Goal: Task Accomplishment & Management: Manage account settings

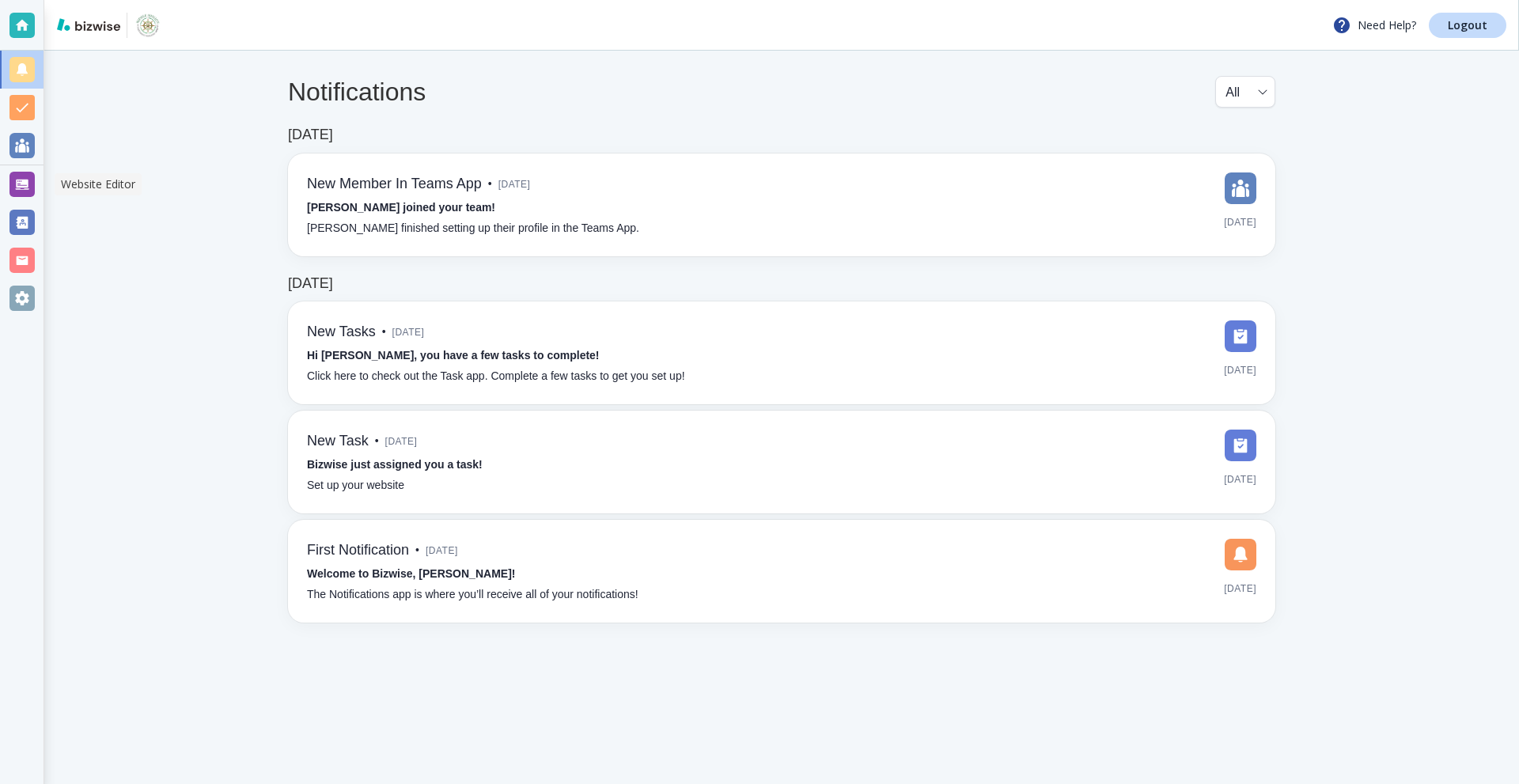
click at [18, 171] on div at bounding box center [23, 184] width 26 height 26
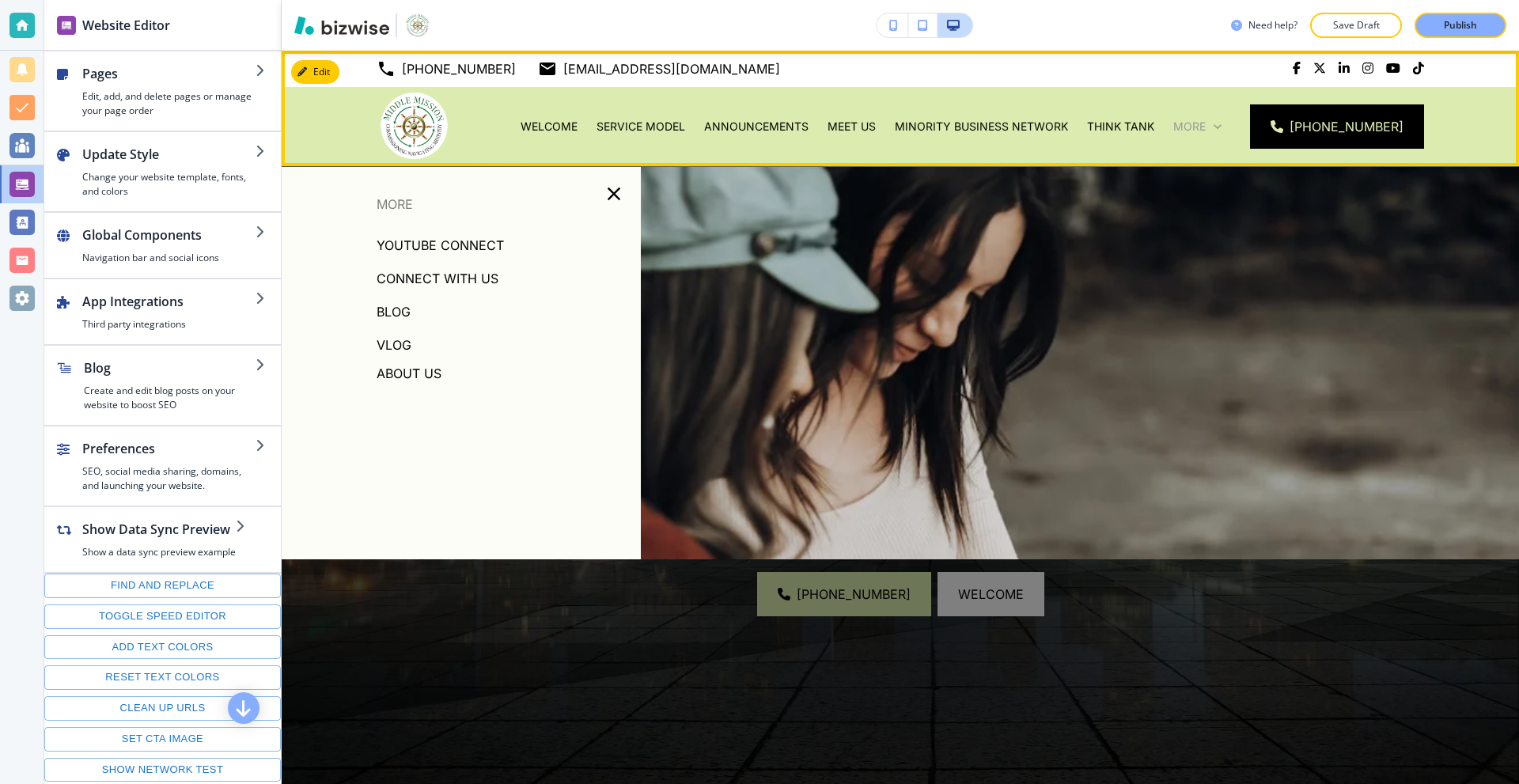
click at [1203, 127] on p "More" at bounding box center [1189, 126] width 33 height 16
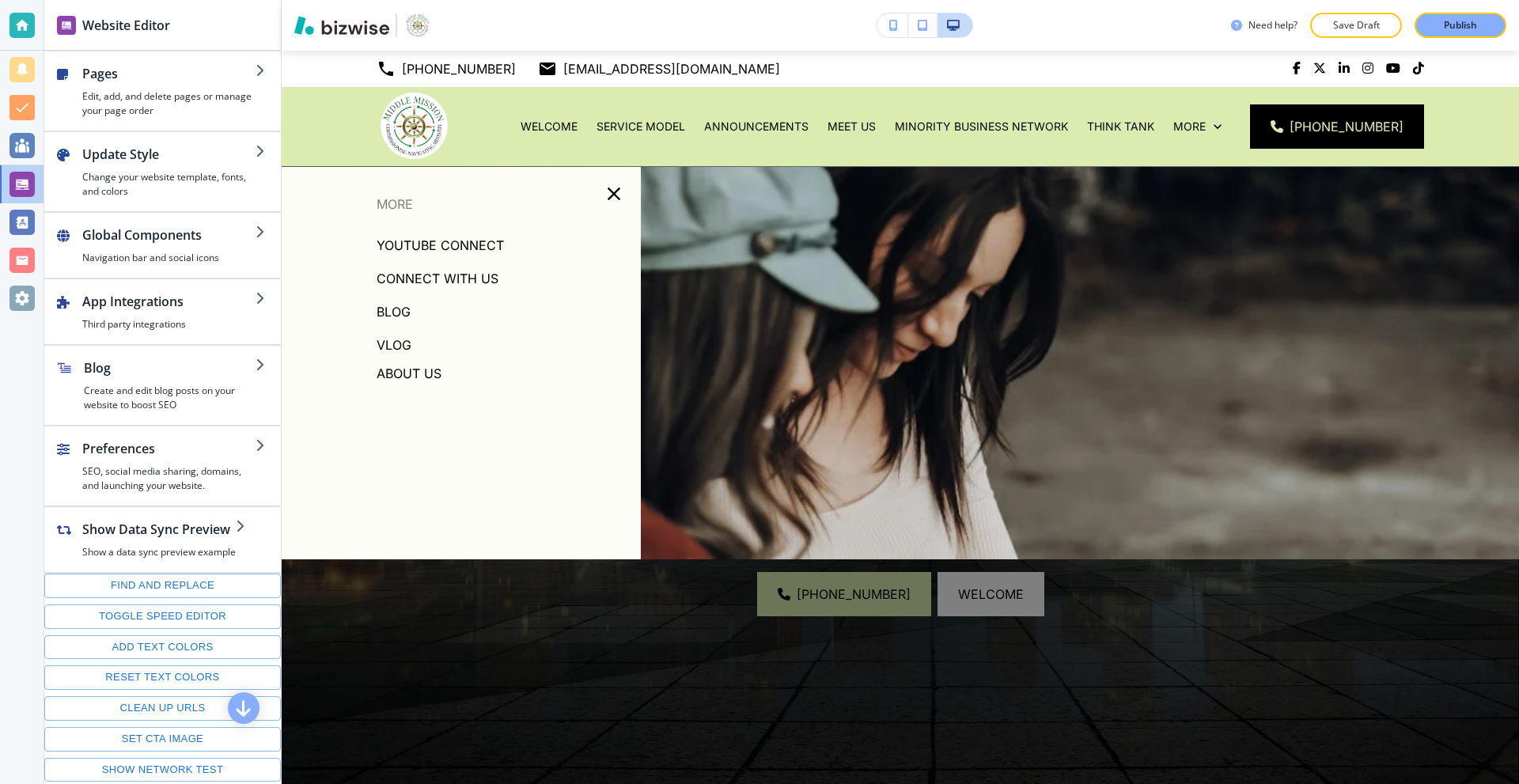
click at [405, 379] on p "About Us" at bounding box center [409, 373] width 65 height 24
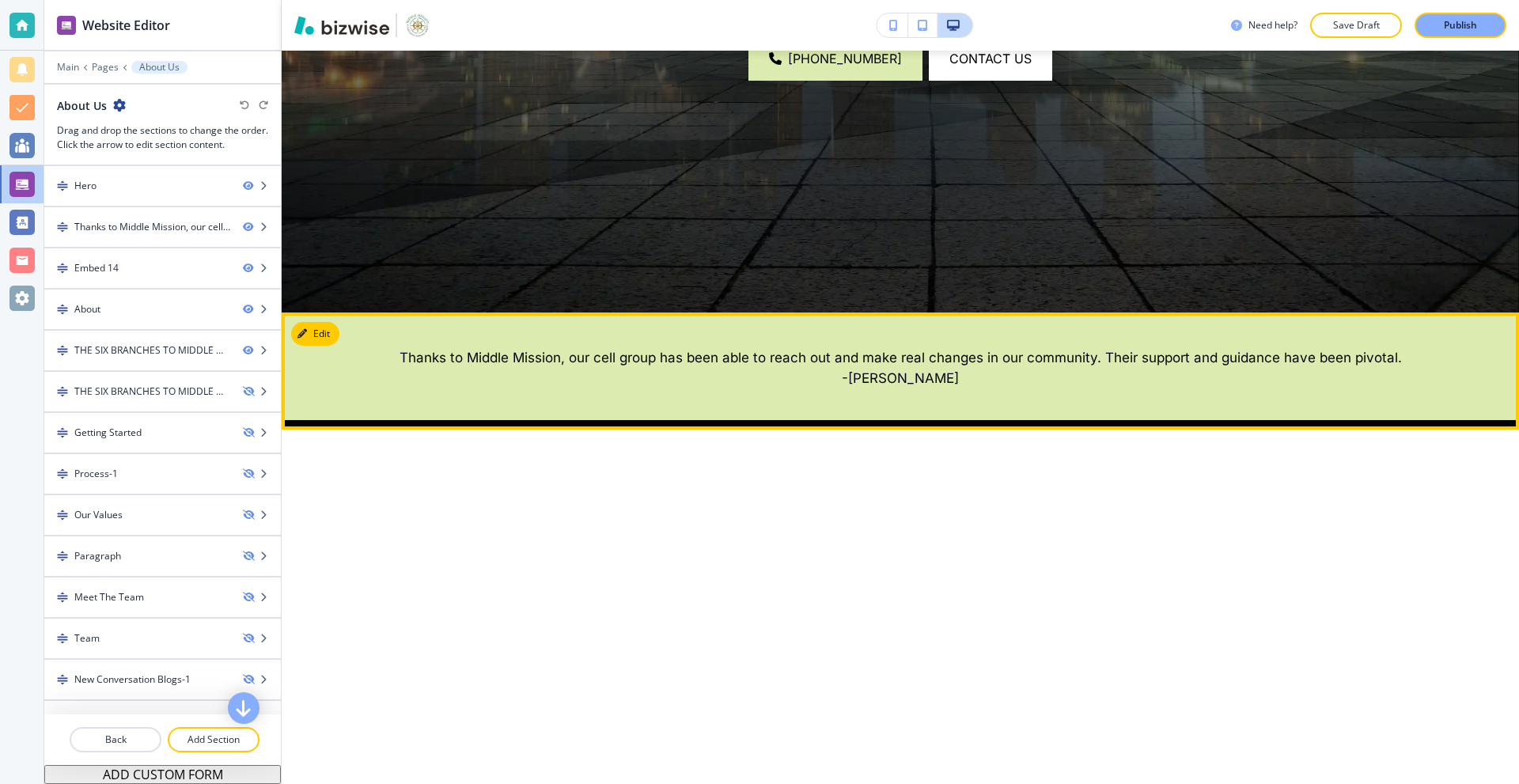
scroll to position [632, 0]
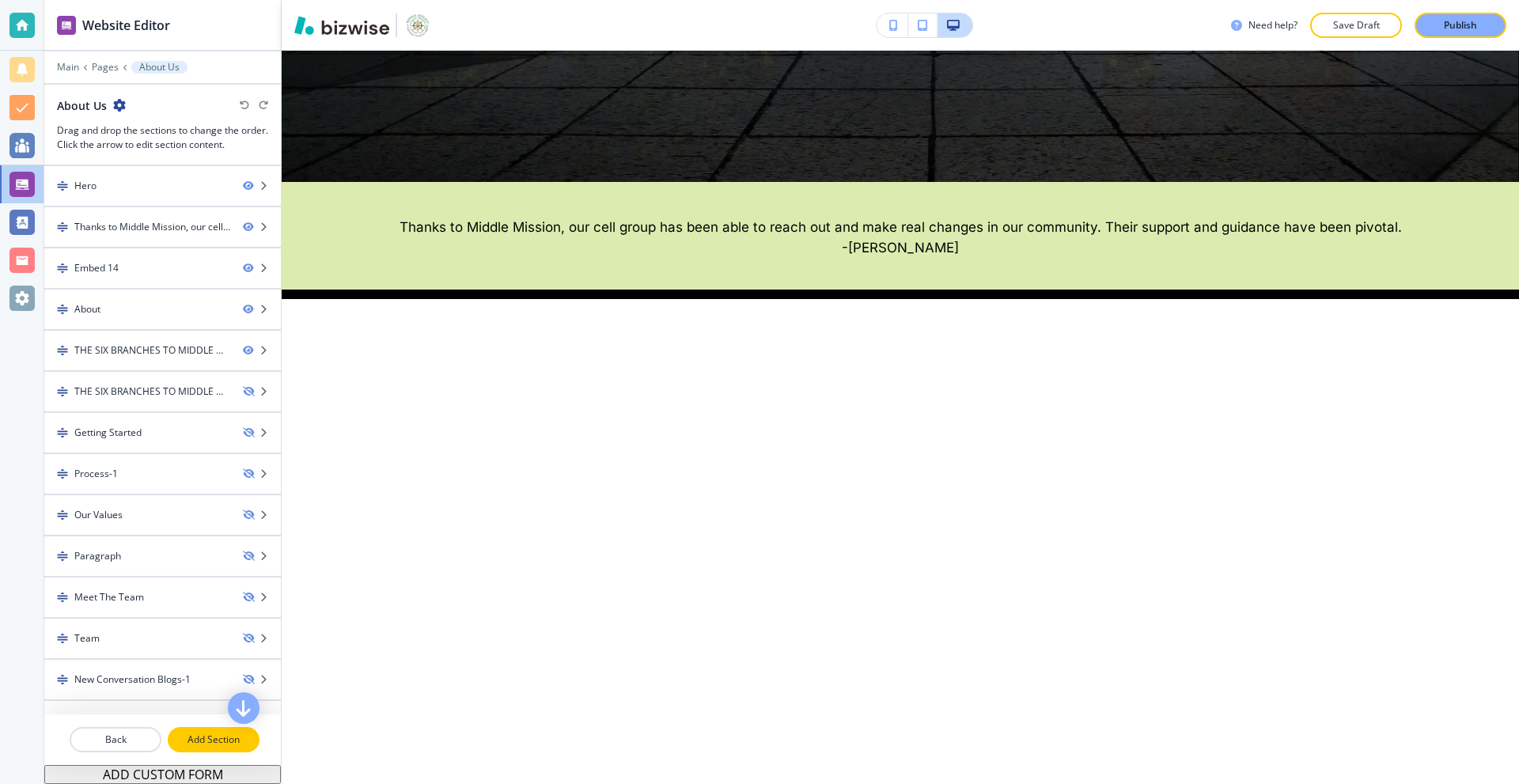
click at [222, 736] on p "Add Section" at bounding box center [214, 740] width 89 height 14
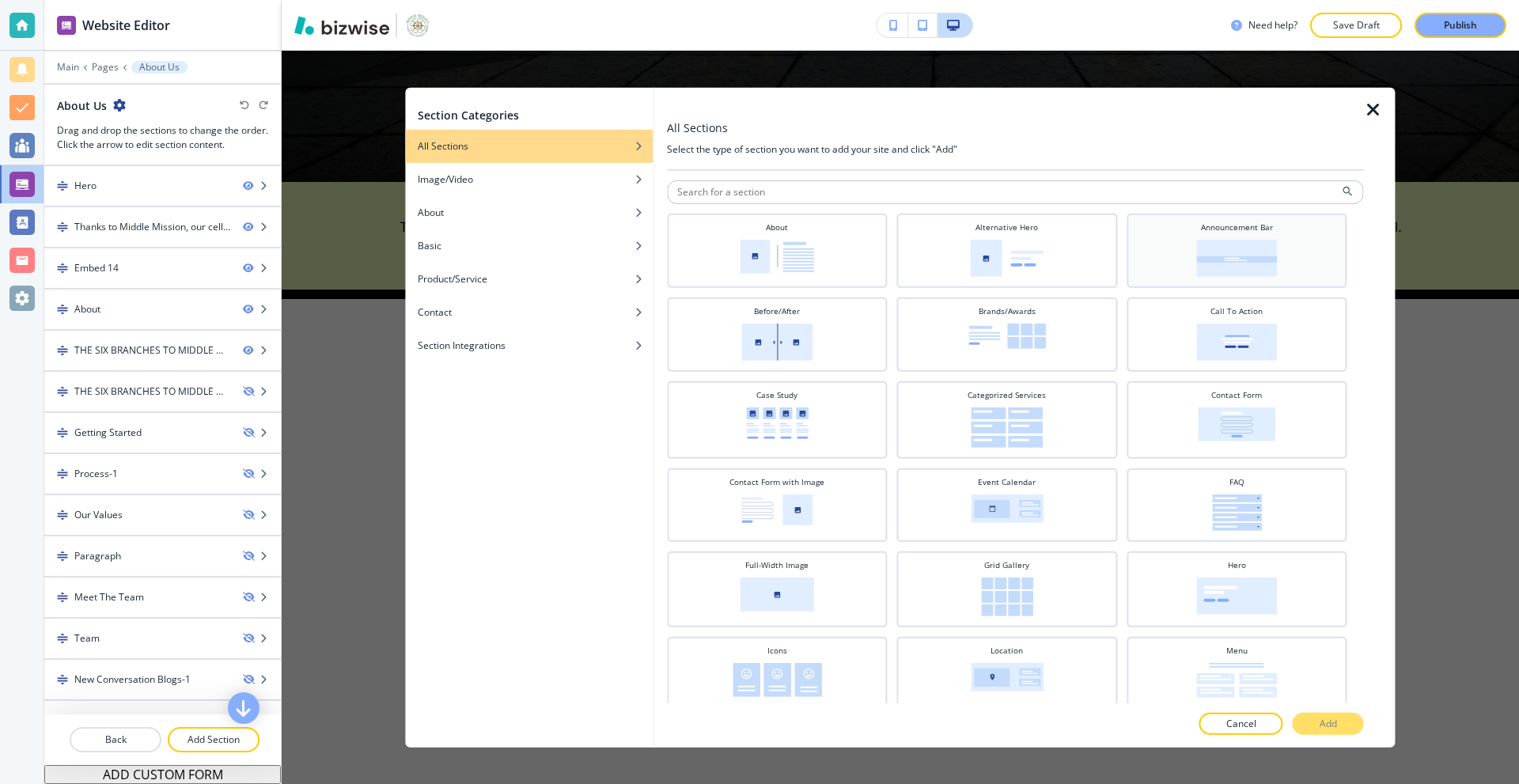
click at [1243, 263] on img at bounding box center [1236, 258] width 81 height 37
click at [1316, 721] on button "Add" at bounding box center [1328, 724] width 71 height 22
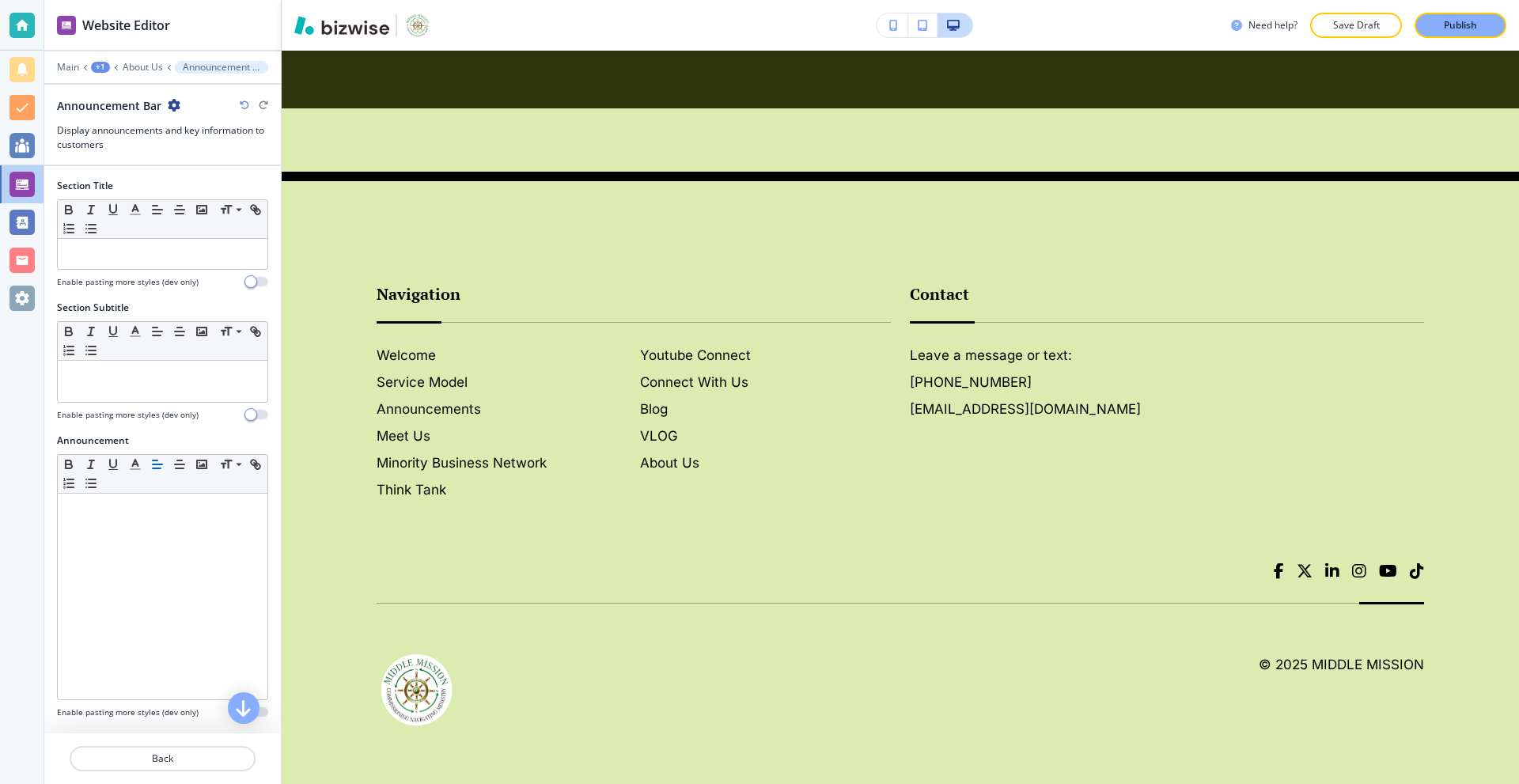
scroll to position [5244, 0]
click at [152, 263] on div at bounding box center [163, 254] width 210 height 31
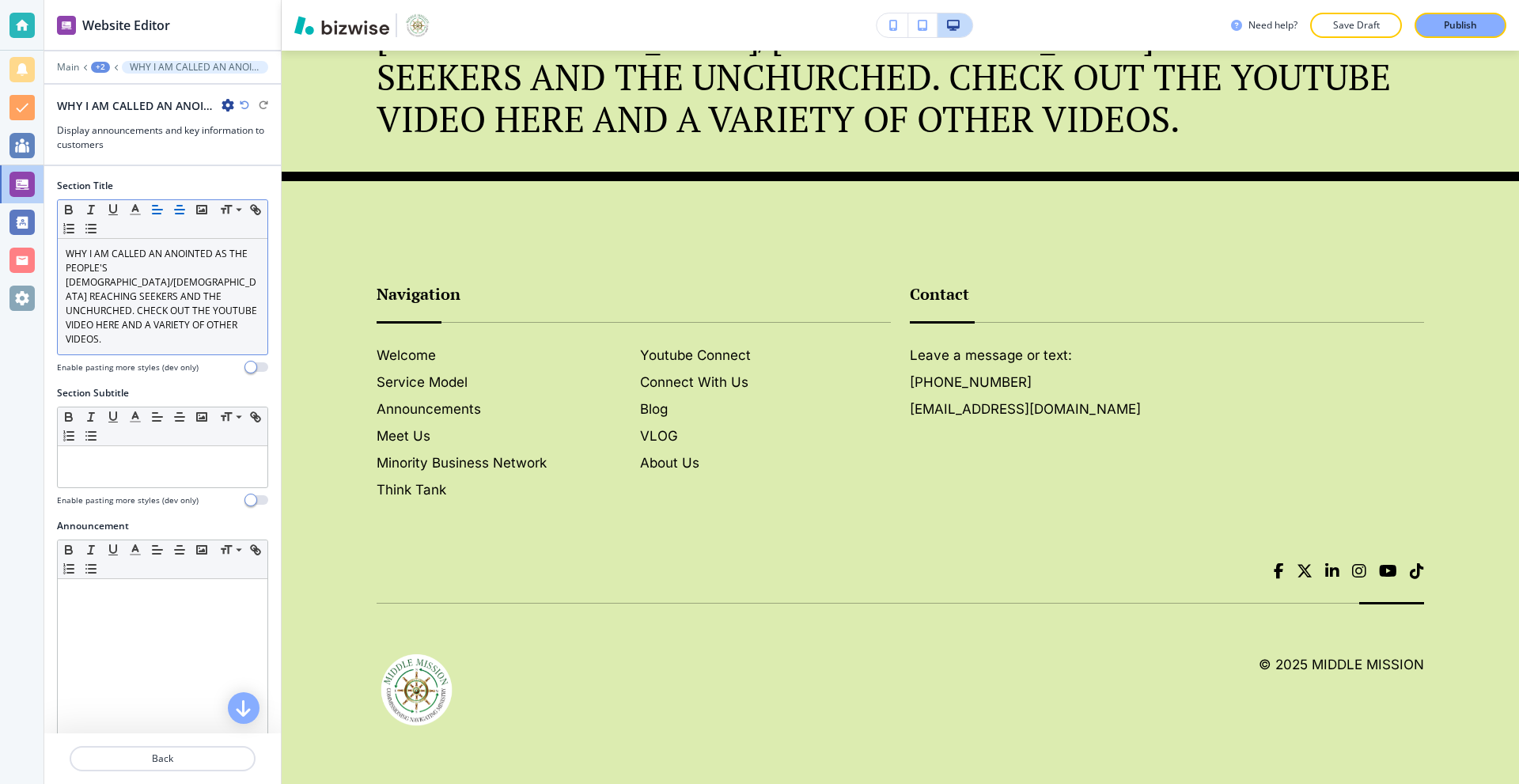
click at [178, 210] on line "button" at bounding box center [179, 210] width 10 height 0
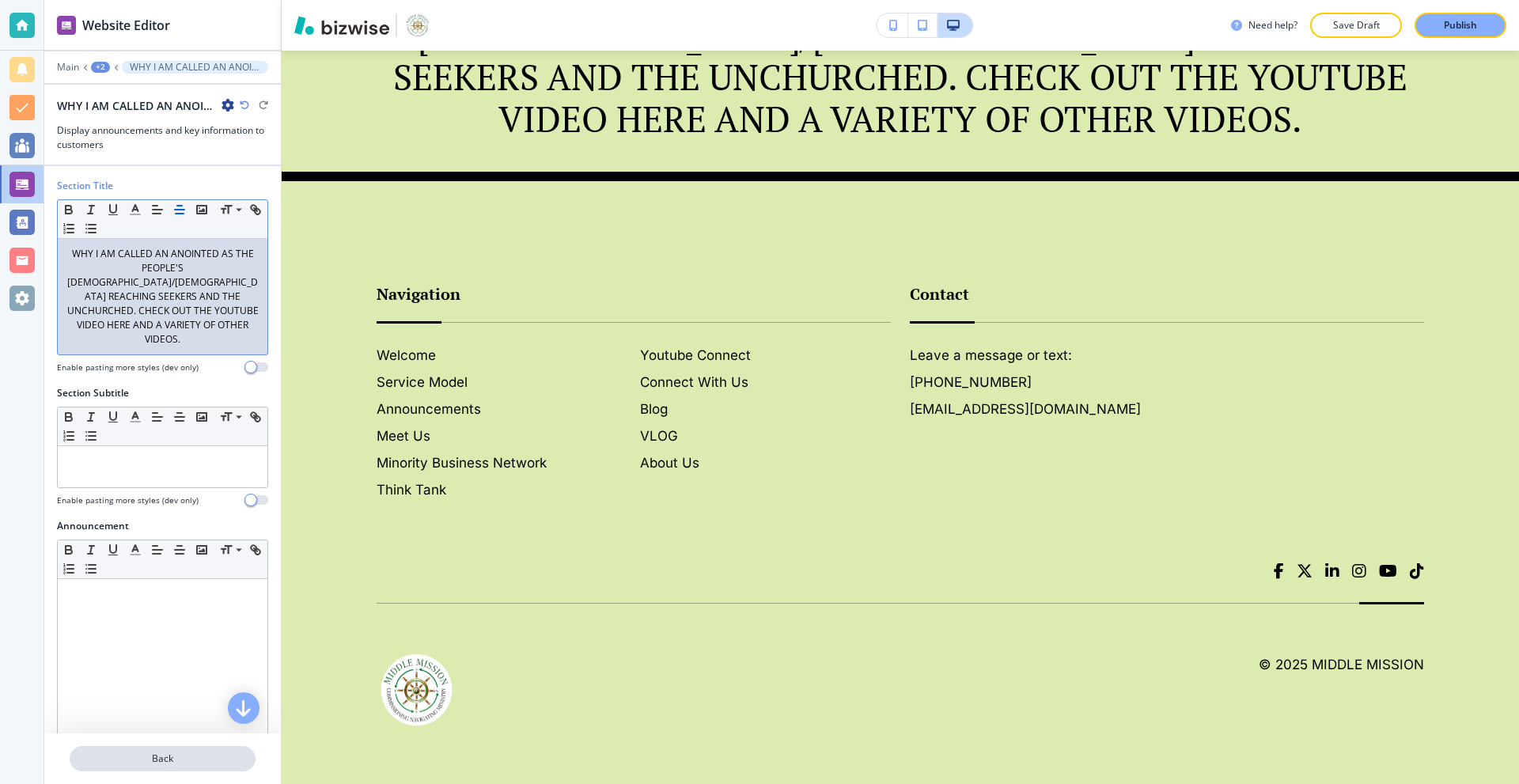
click at [203, 756] on p "Back" at bounding box center [162, 758] width 182 height 14
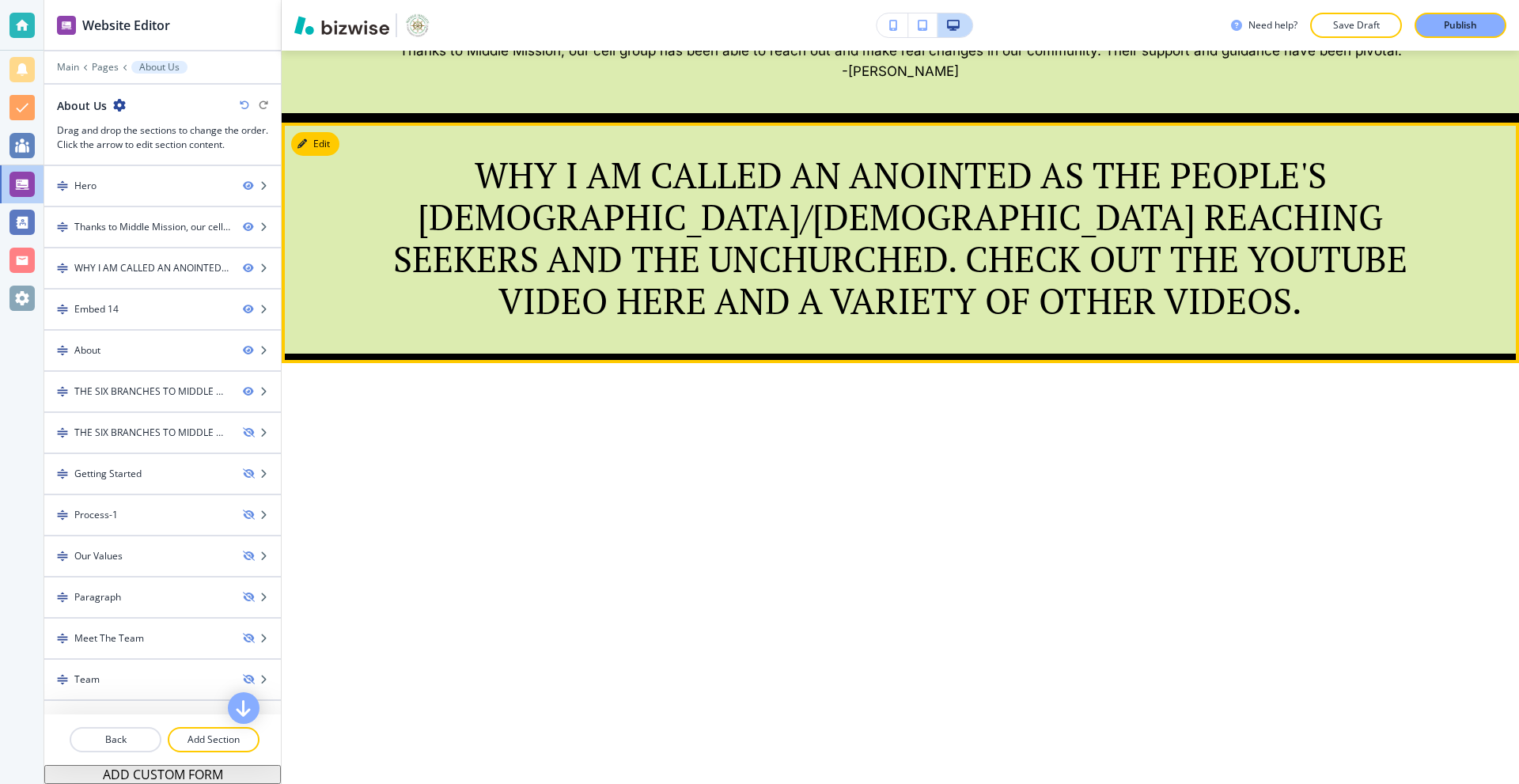
scroll to position [802, 0]
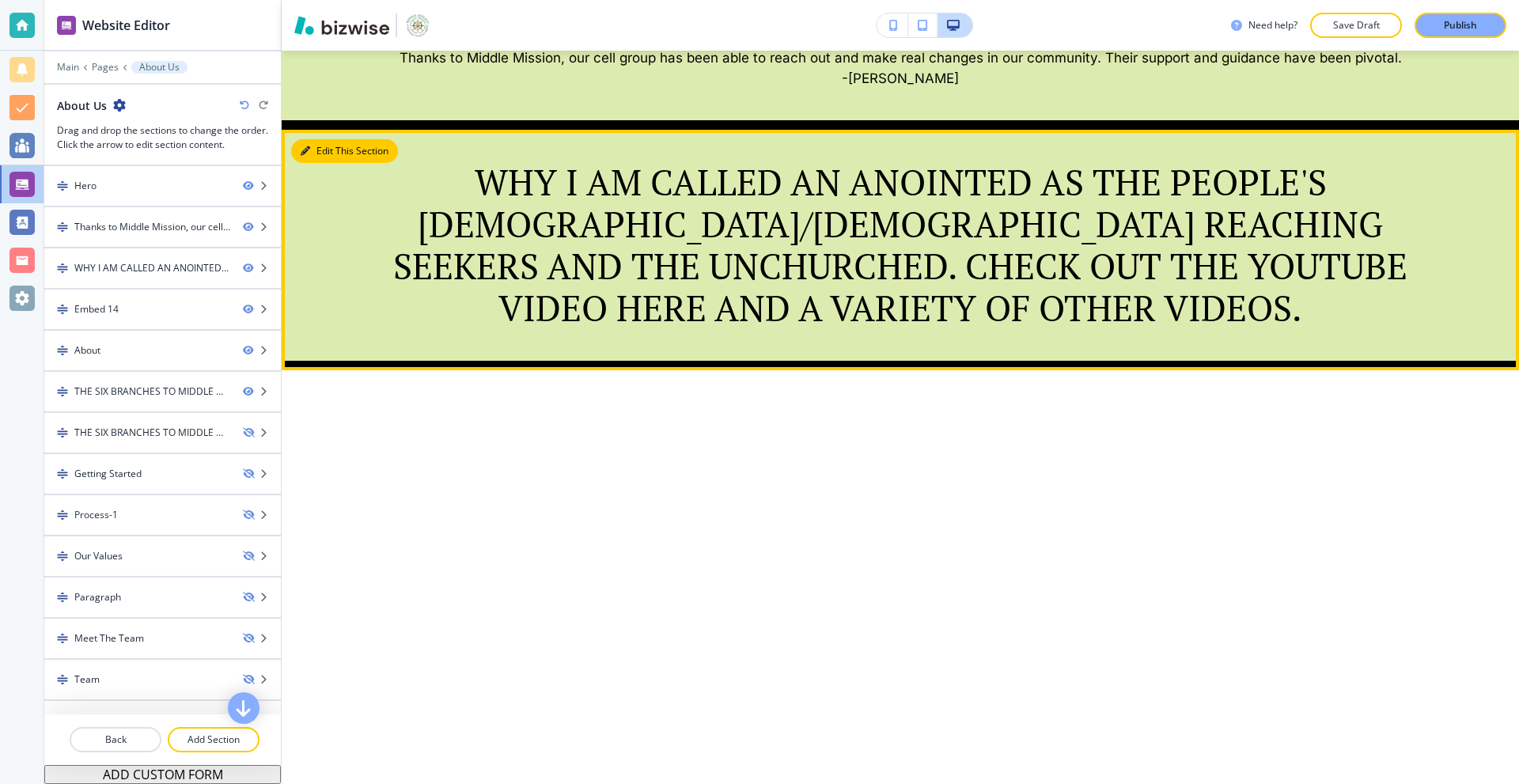
click at [310, 152] on button "Edit This Section" at bounding box center [345, 151] width 106 height 24
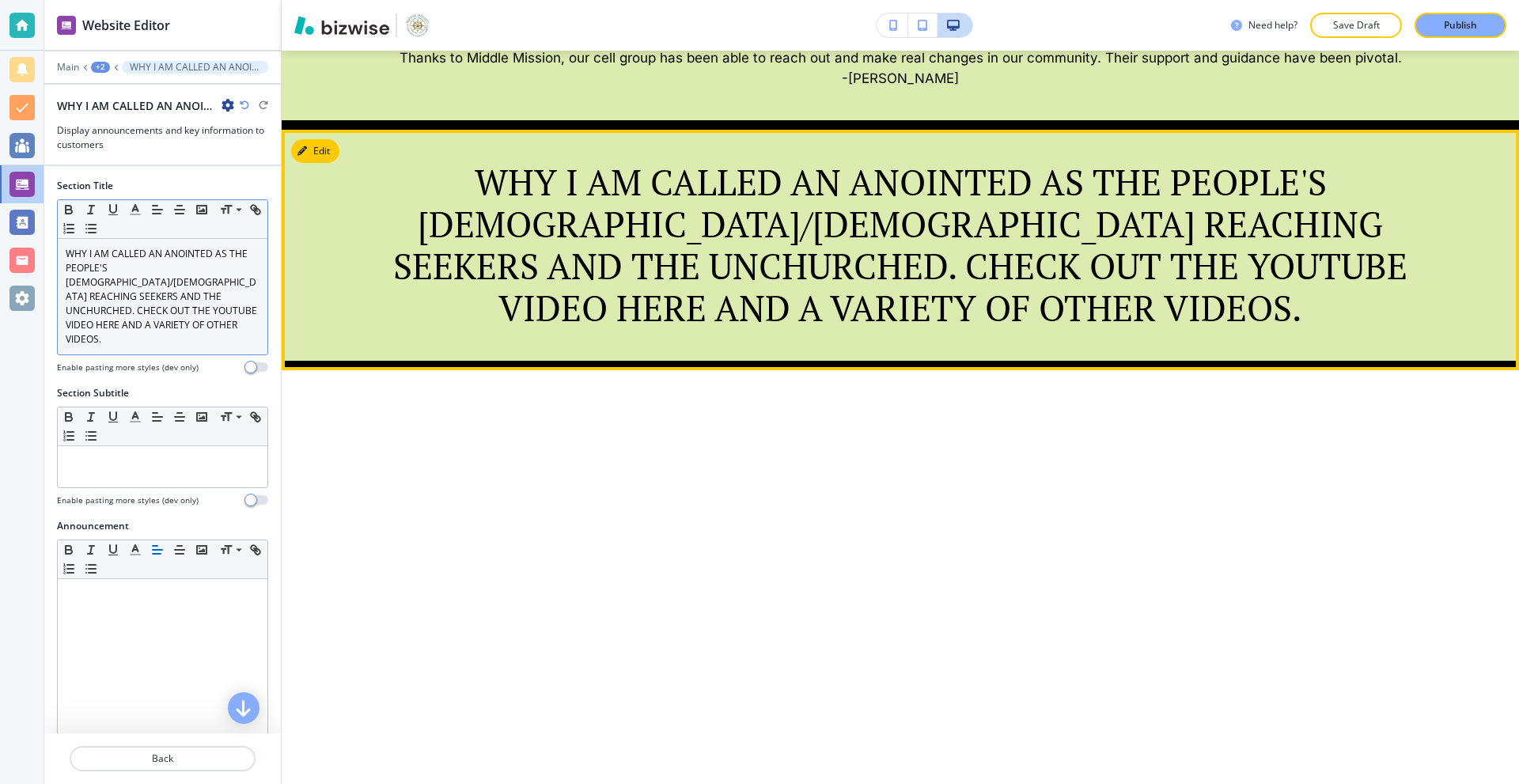
scroll to position [882, 0]
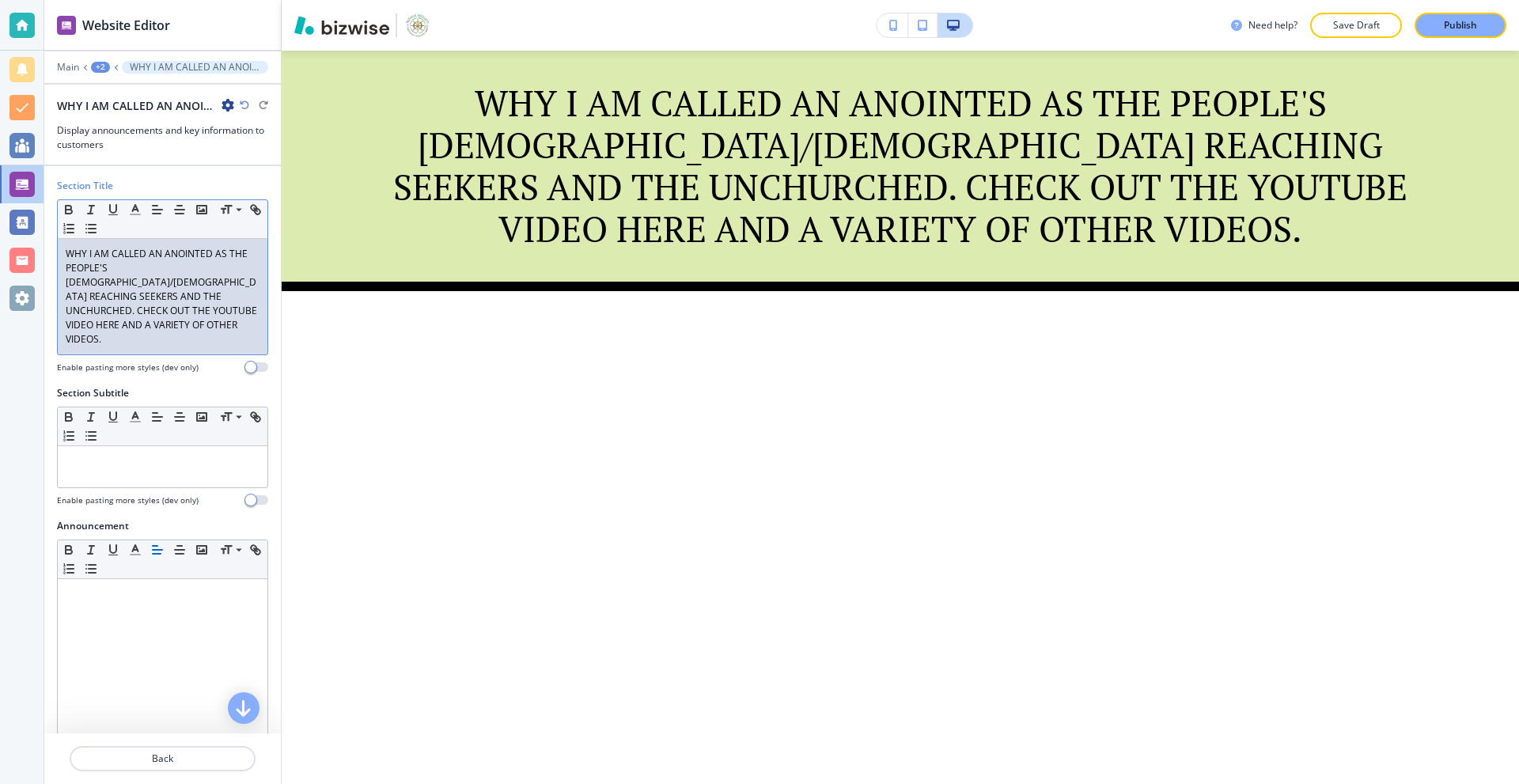
click at [180, 302] on p "WHY I AM CALLED AN ANOINTED AS THE PEOPLE'S PASTOR/EVANGELIST REACHING SEEKERS …" at bounding box center [163, 296] width 194 height 99
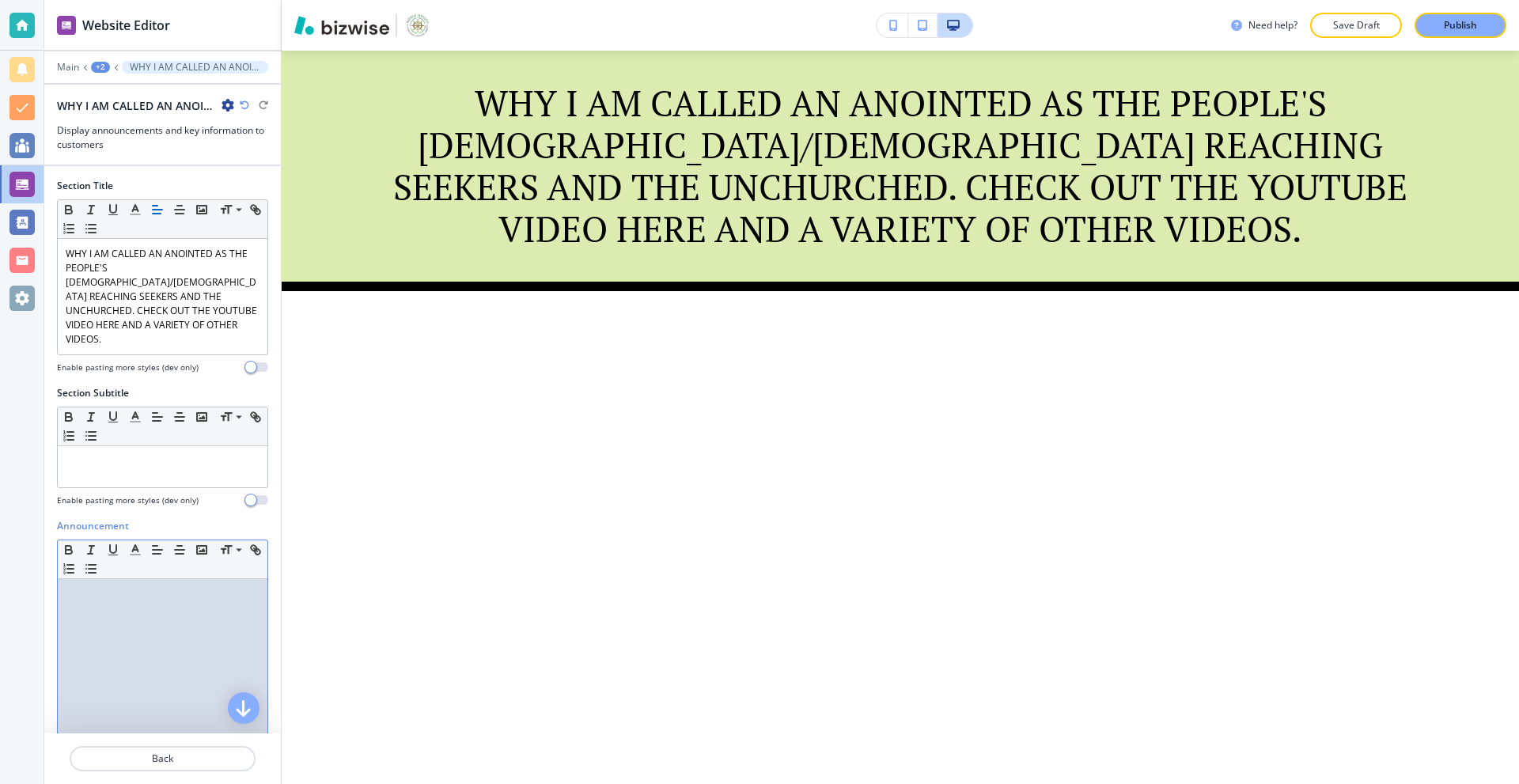
click at [181, 623] on div at bounding box center [163, 682] width 210 height 206
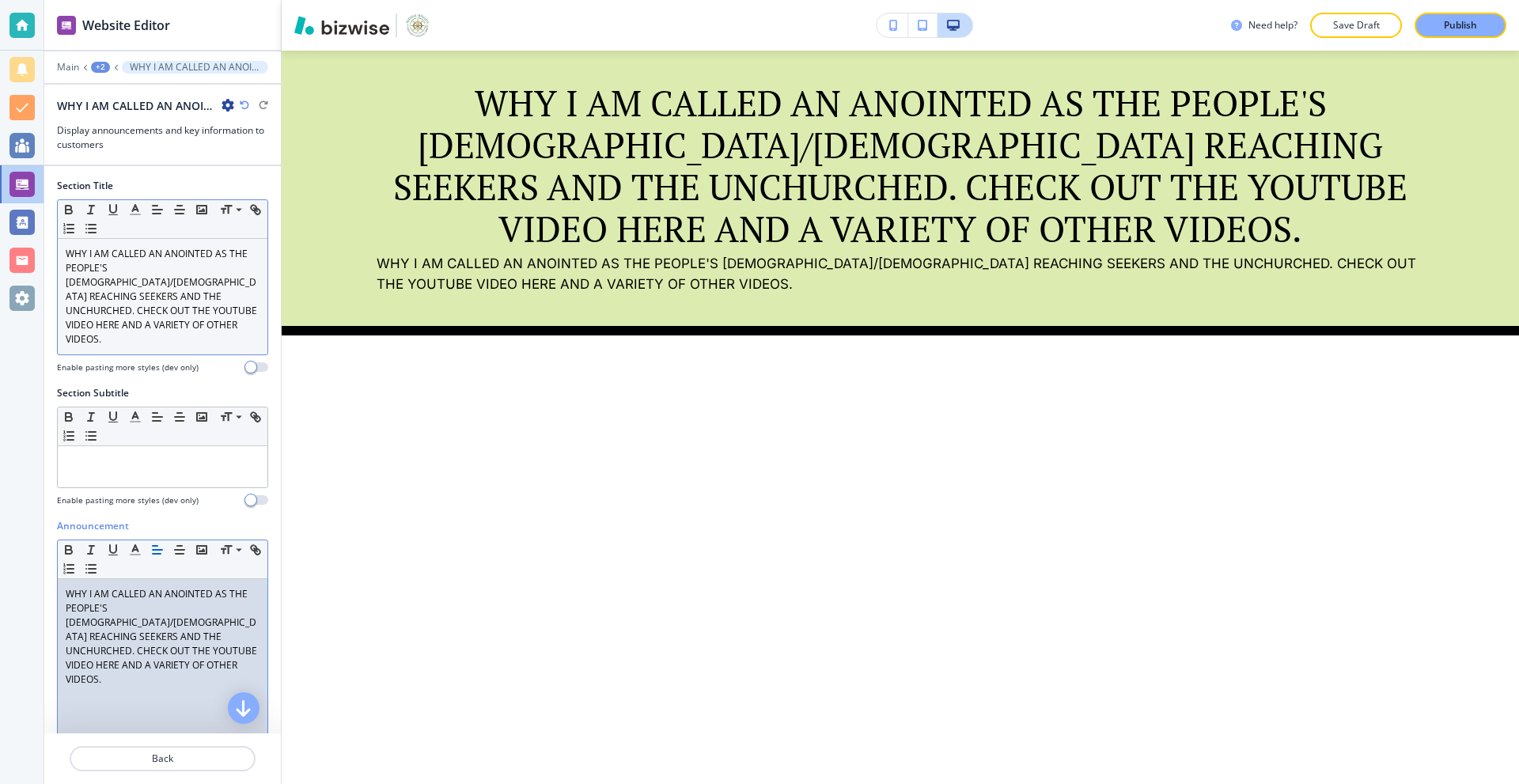
click at [174, 328] on p "WHY I AM CALLED AN ANOINTED AS THE PEOPLE'S PASTOR/EVANGELIST REACHING SEEKERS …" at bounding box center [163, 296] width 194 height 99
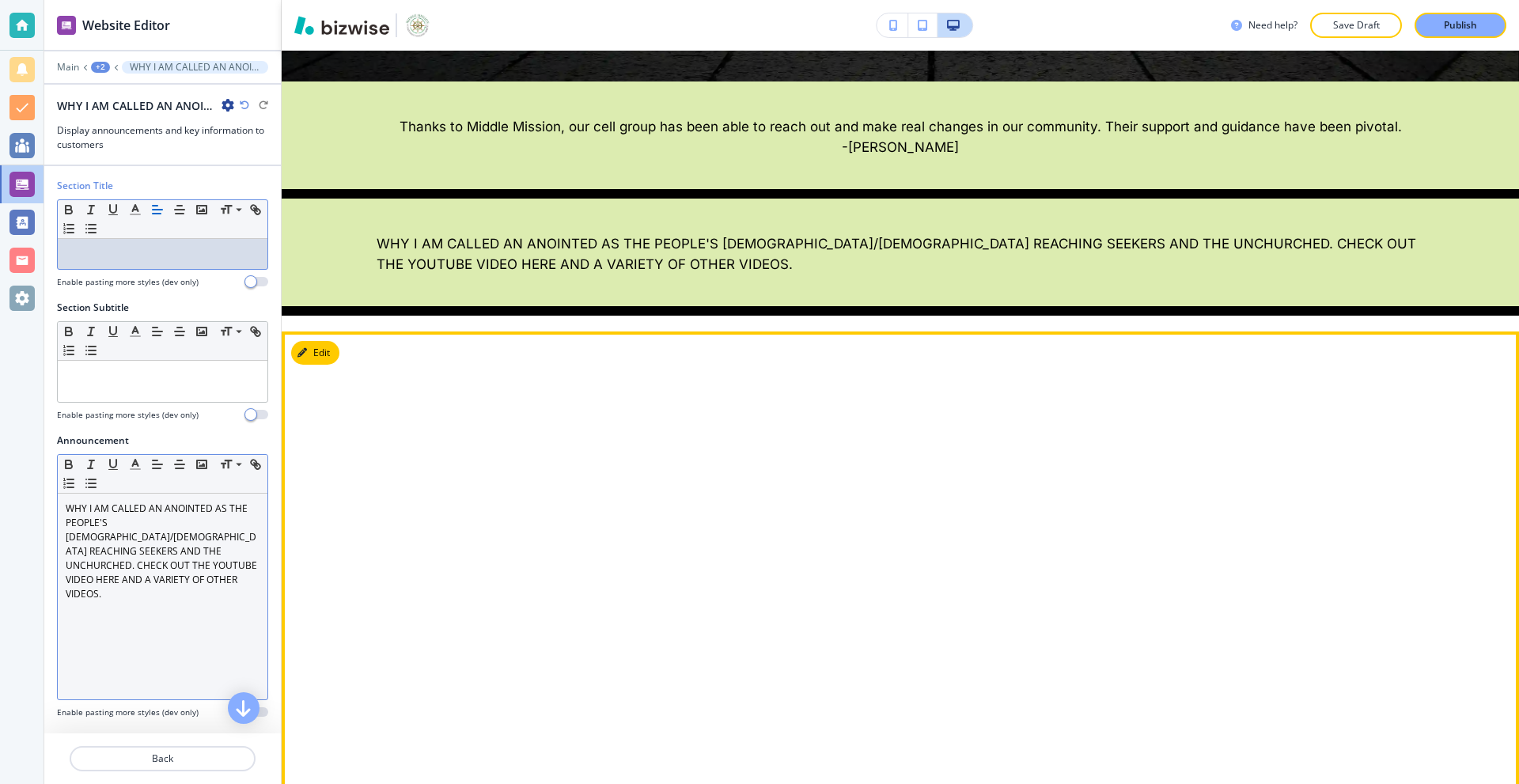
scroll to position [644, 0]
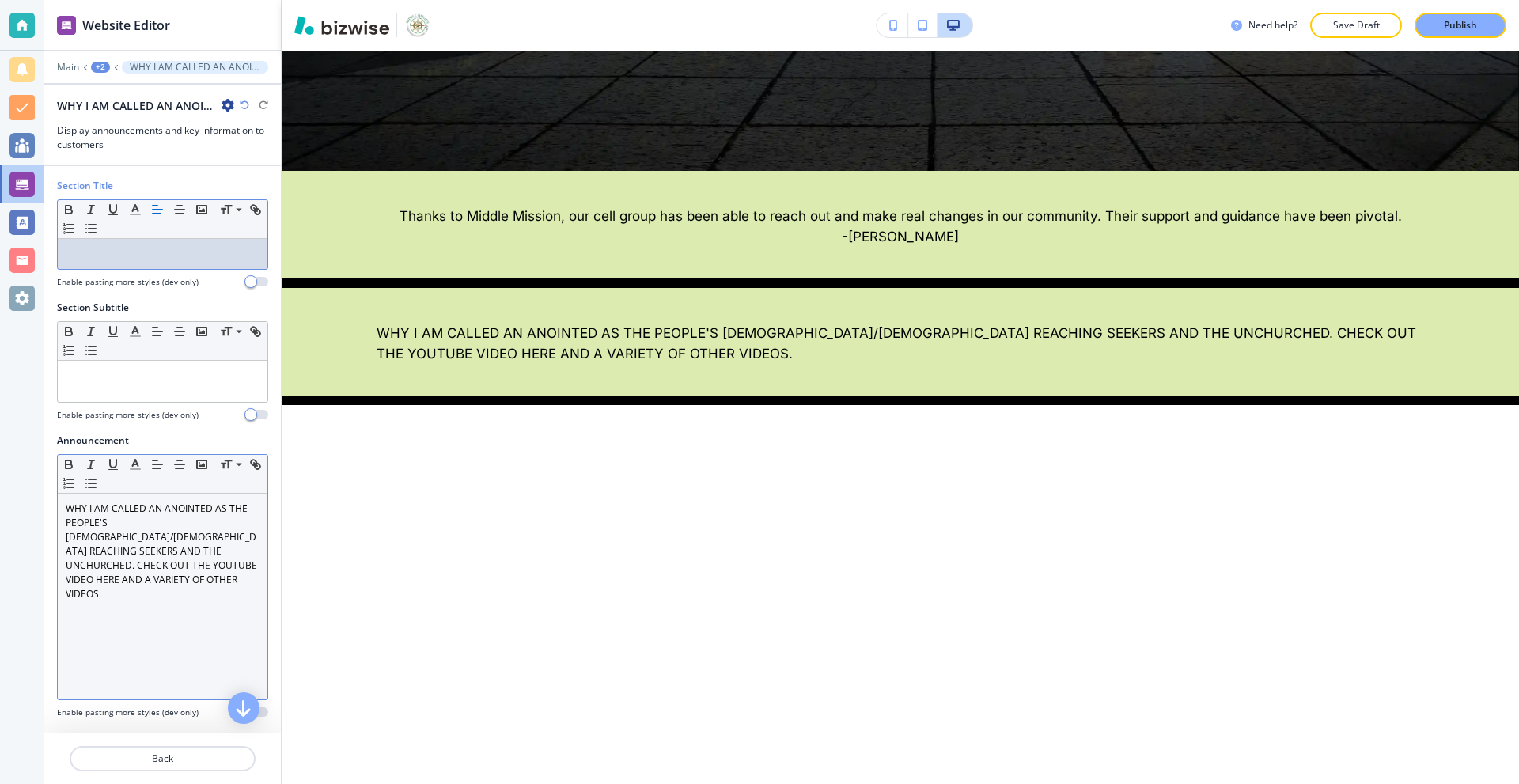
click at [165, 607] on div "WHY I AM CALLED AN ANOINTED AS THE PEOPLE'S PASTOR/EVANGELIST REACHING SEEKERS …" at bounding box center [163, 596] width 210 height 206
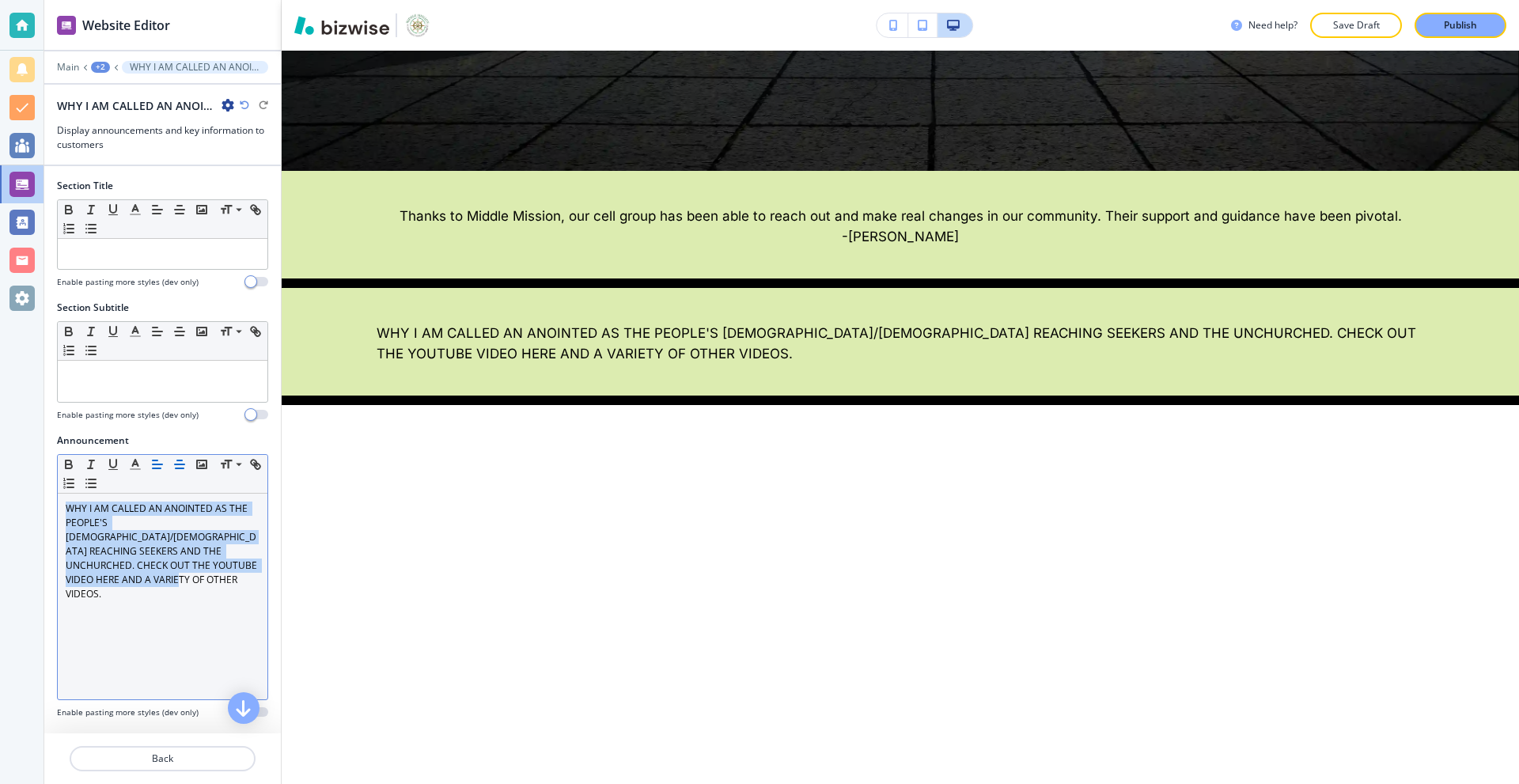
click at [185, 461] on icon "button" at bounding box center [179, 464] width 14 height 14
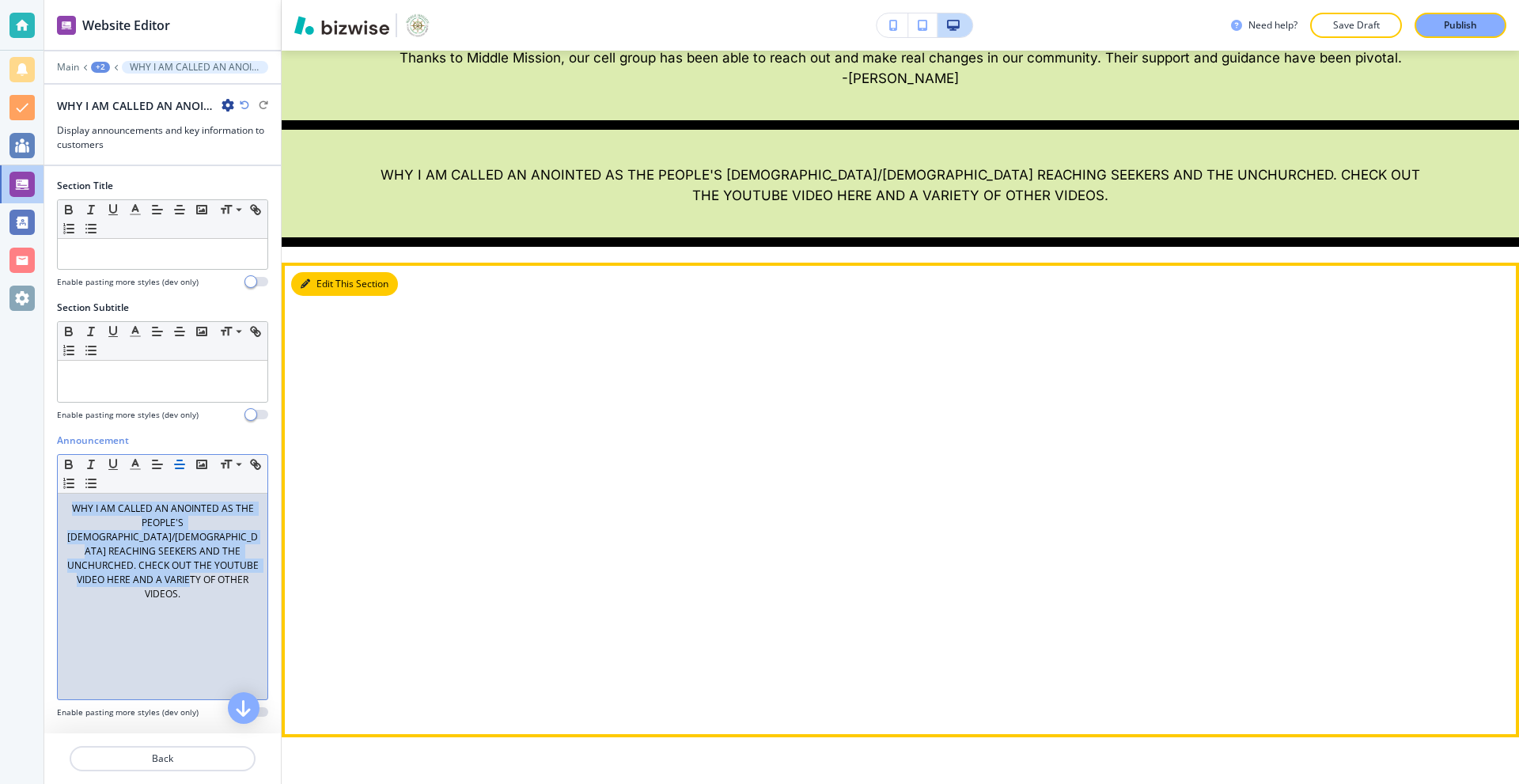
click at [320, 285] on button "Edit This Section" at bounding box center [345, 284] width 106 height 24
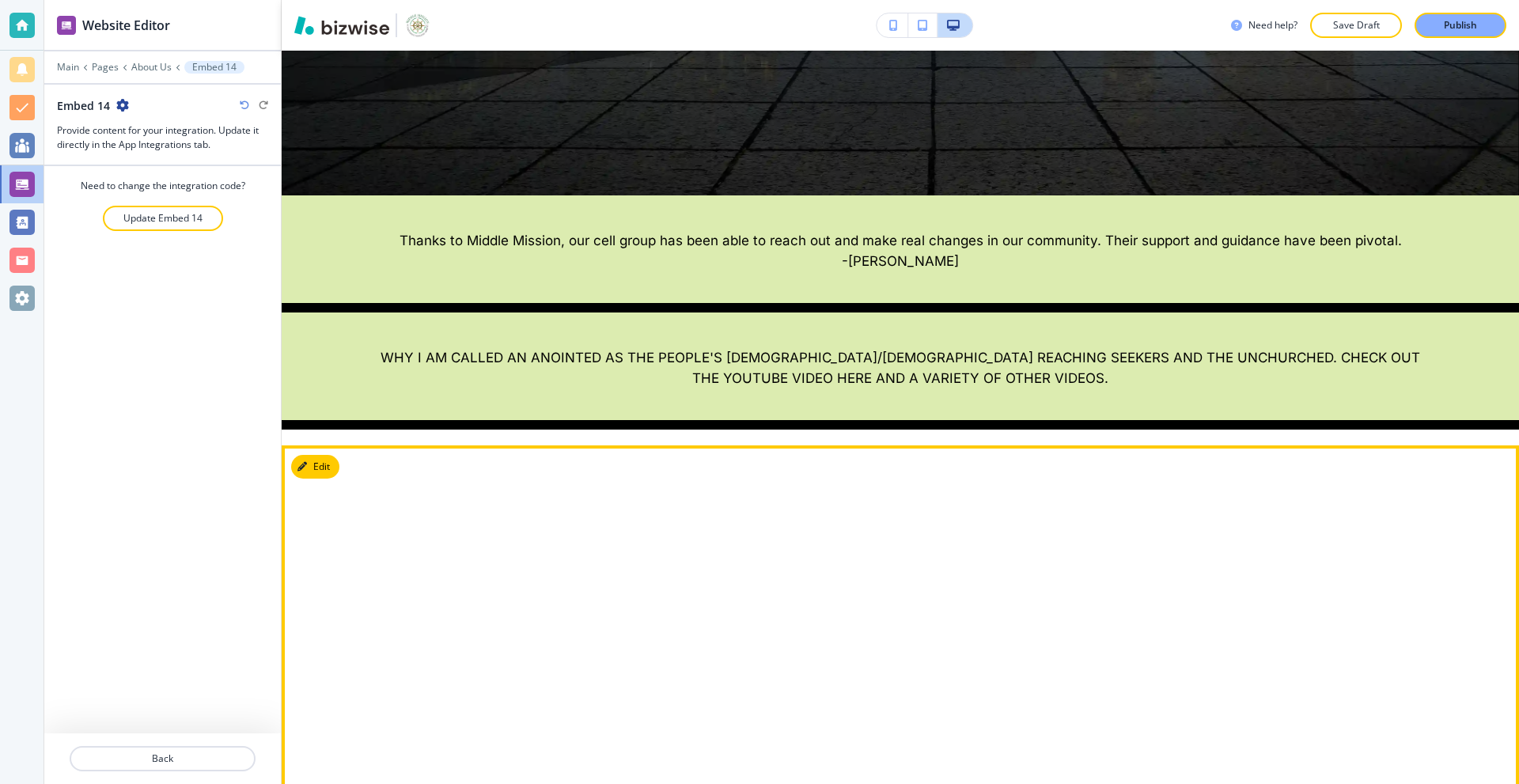
scroll to position [619, 0]
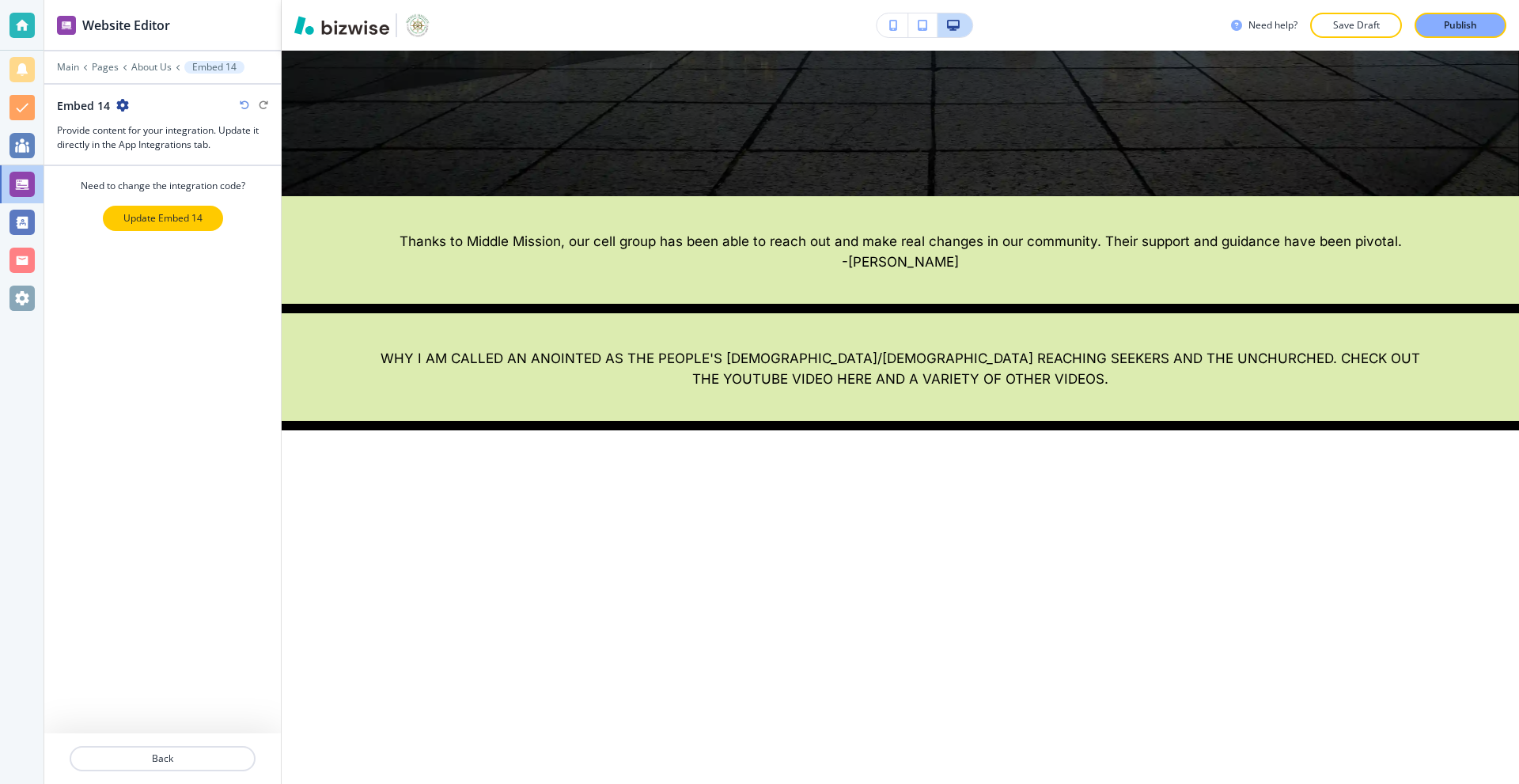
click at [142, 228] on button "Update Embed 14" at bounding box center [163, 219] width 120 height 26
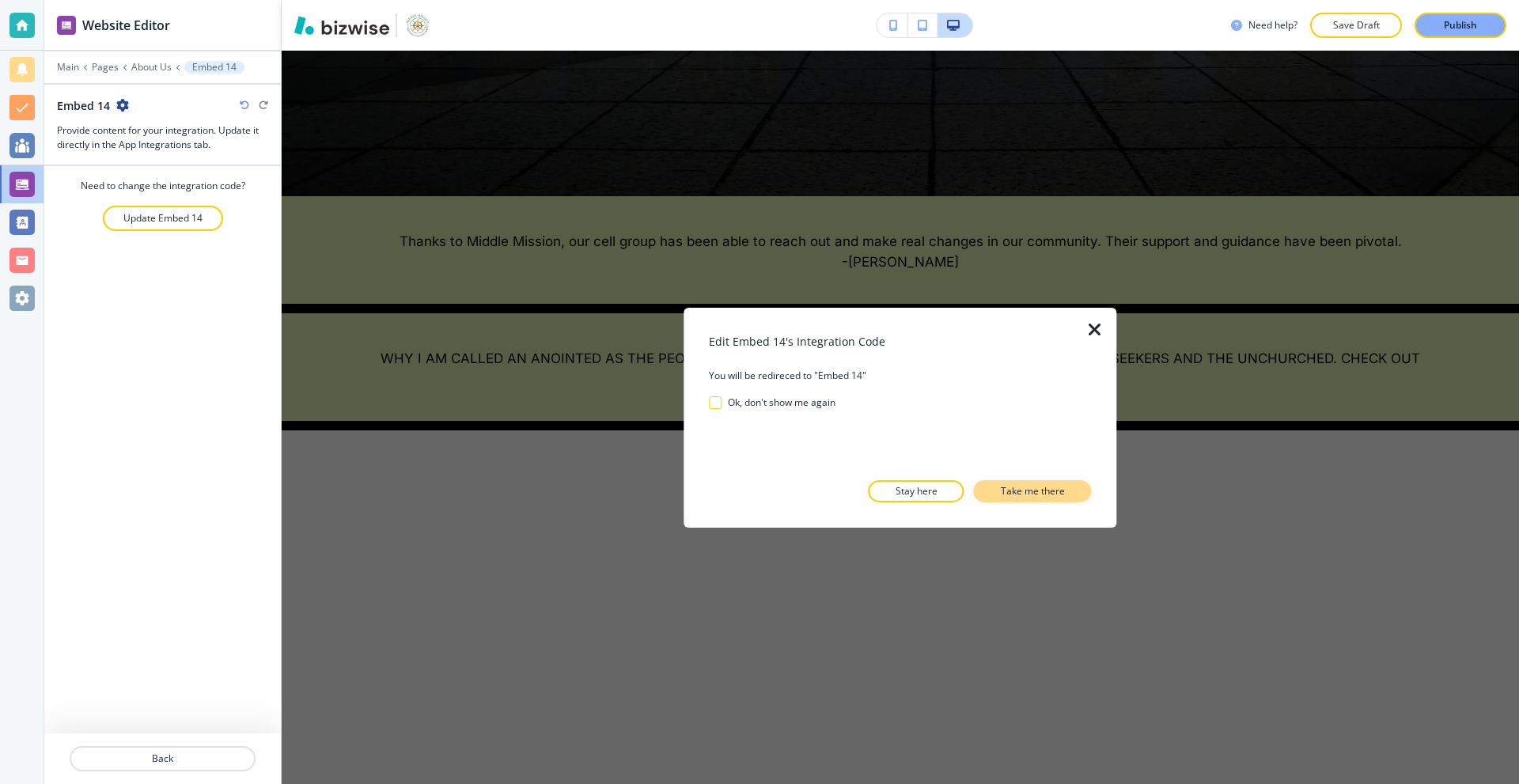
click at [1038, 495] on p "Take me there" at bounding box center [1032, 490] width 64 height 14
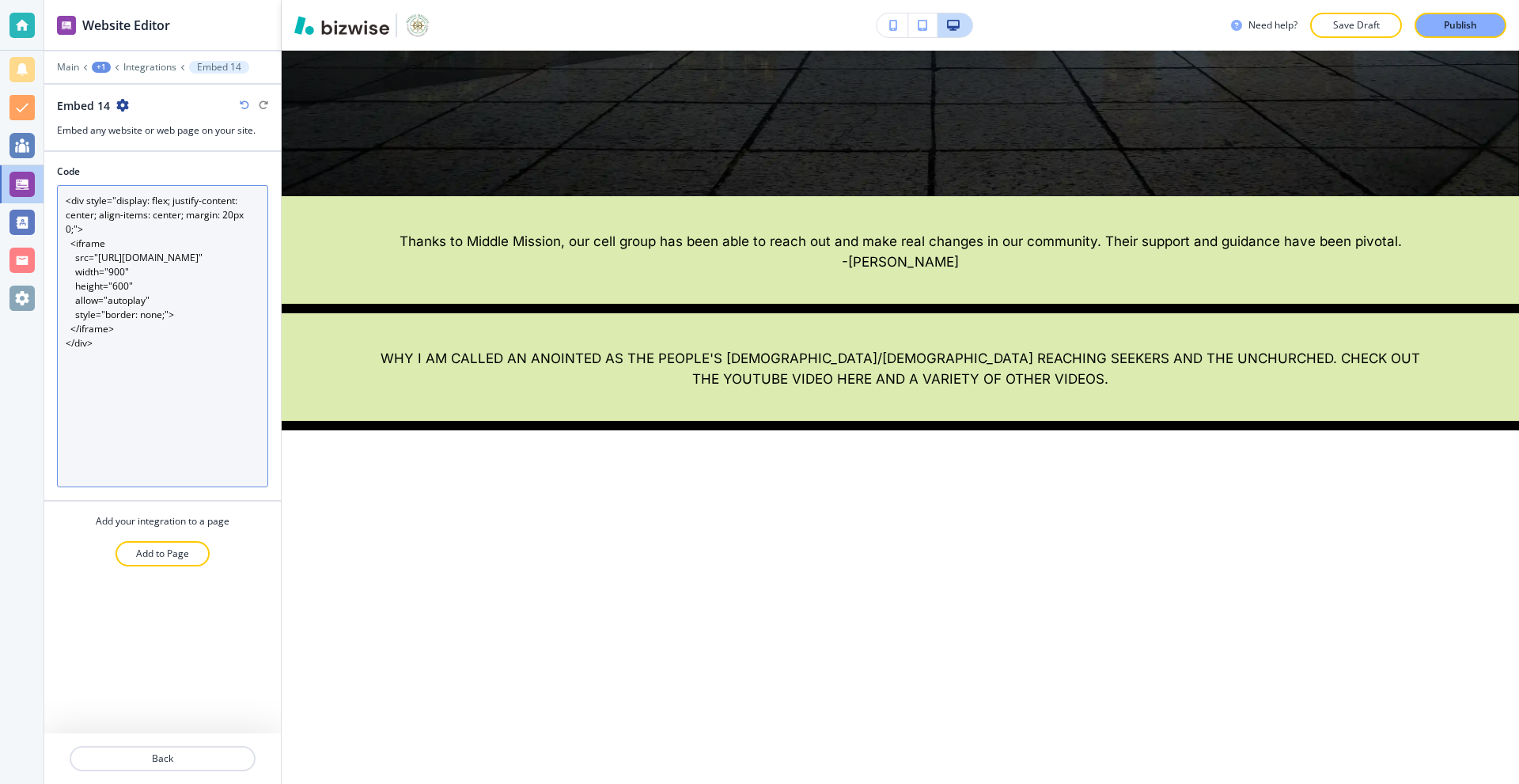
click at [182, 296] on textarea "<div style="display: flex; justify-content: center; align-items: center; margin…" at bounding box center [163, 336] width 211 height 302
click at [159, 284] on textarea "<div style="display: flex; justify-content: center; align-items: center; margin…" at bounding box center [163, 336] width 211 height 302
paste textarea "<h2 style="text-align: center; margin-bottom: 10px;"> My Video Title </h2>"
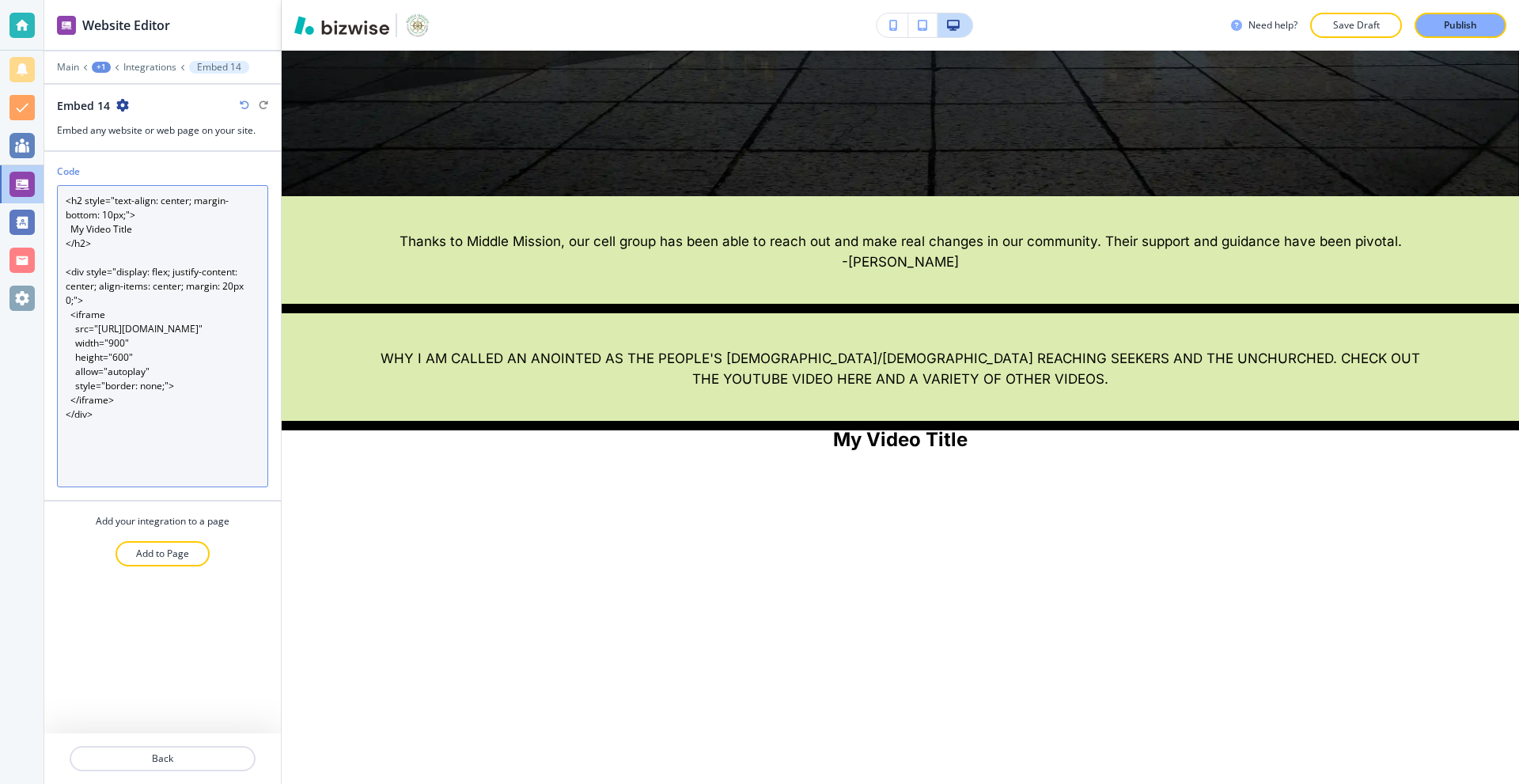
drag, startPoint x: 144, startPoint y: 236, endPoint x: 73, endPoint y: 229, distance: 71.3
click at [73, 229] on textarea "<h2 style="text-align: center; margin-bottom: 10px;"> My Video Title </h2> <div…" at bounding box center [163, 336] width 211 height 302
drag, startPoint x: 73, startPoint y: 228, endPoint x: 147, endPoint y: 228, distance: 74.0
click at [147, 228] on textarea "<h2 style="text-align: center; margin-bottom: 10px;"> My Video Title </h2> <div…" at bounding box center [163, 336] width 211 height 302
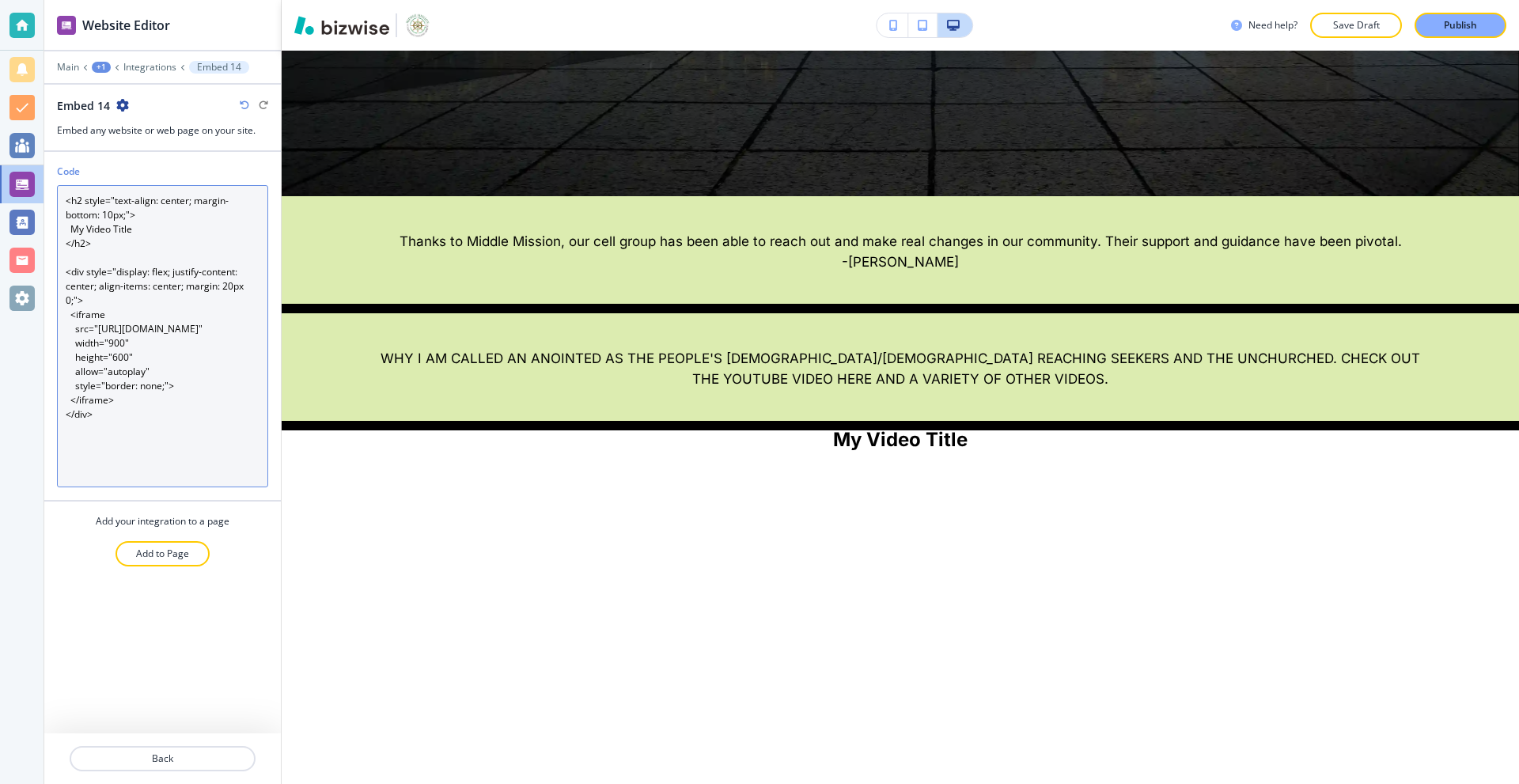
paste textarea "WHY I AM CALLED AN ANOINTED AS THE PEOPLE'S PASTOR/EVANGELIST REACHING SEEKERS …"
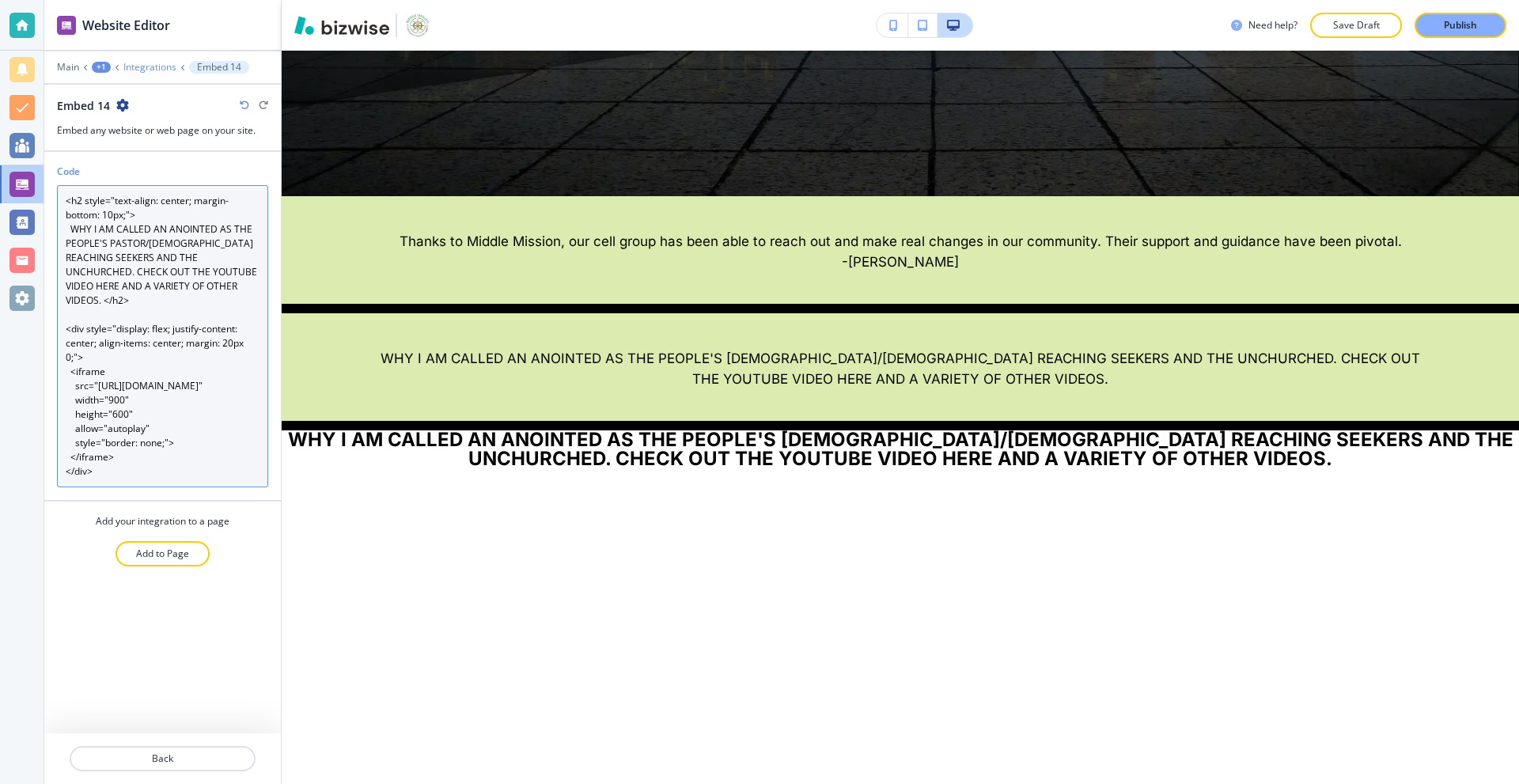
type textarea "<h2 style="text-align: center; margin-bottom: 10px;"> WHY I AM CALLED AN ANOINT…"
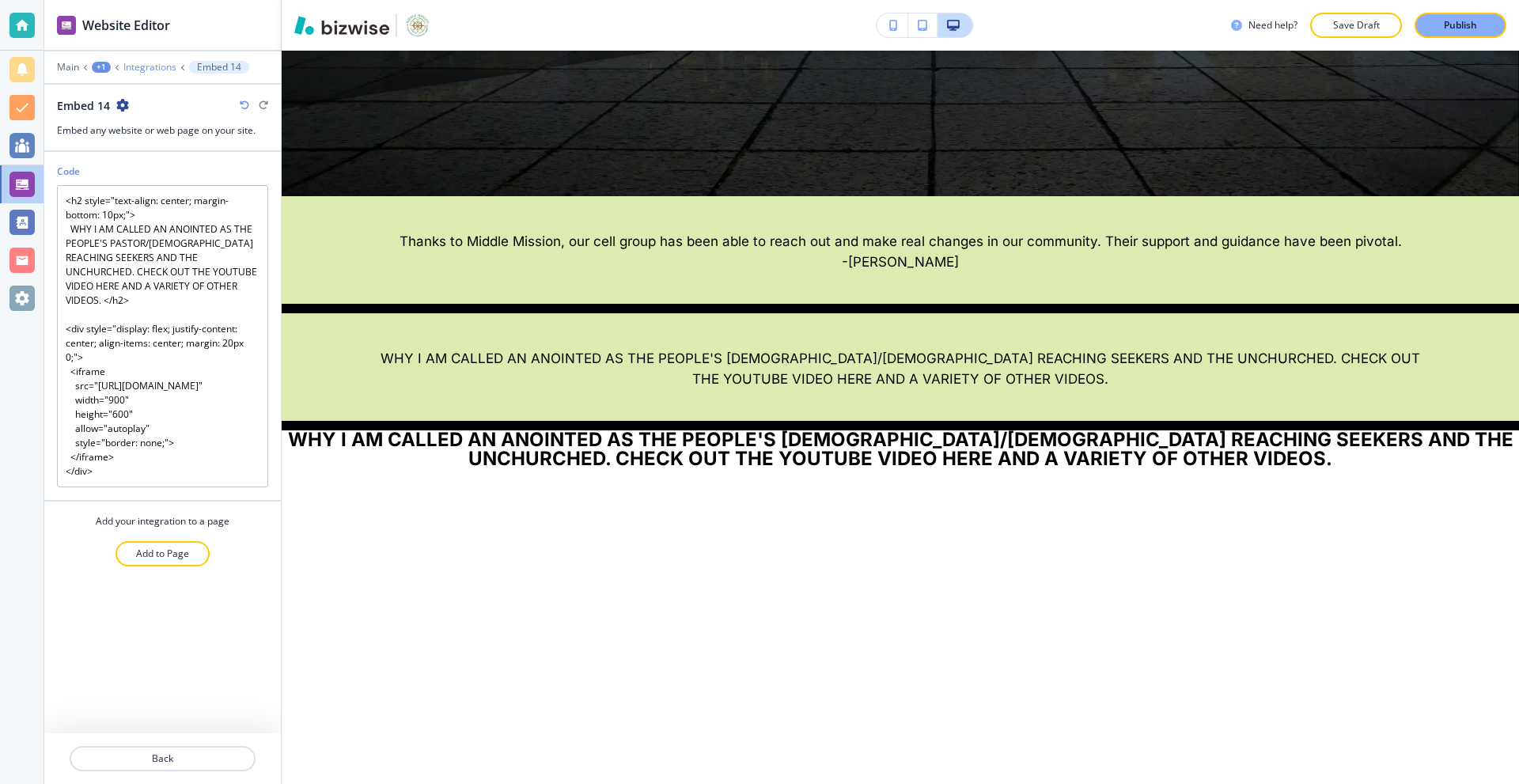
click at [159, 69] on p "Integrations" at bounding box center [150, 67] width 53 height 11
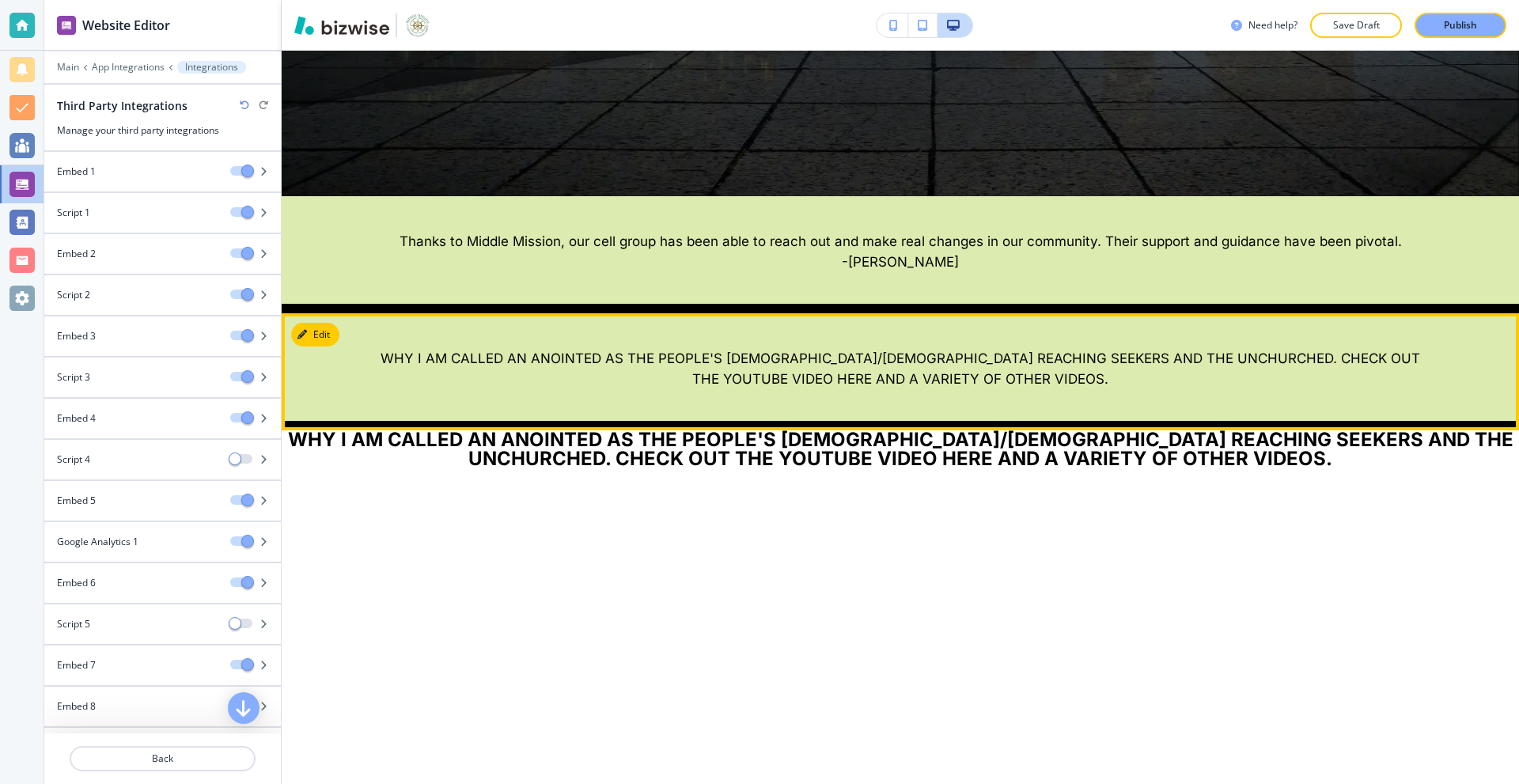
click at [317, 323] on div "Edit WHY I AM CALLED AN ANOINTED AS THE PEOPLE'S PASTOR/EVANGELIST REACHING SEE…" at bounding box center [900, 371] width 1237 height 117
click at [311, 330] on button "Edit This Section" at bounding box center [345, 335] width 106 height 24
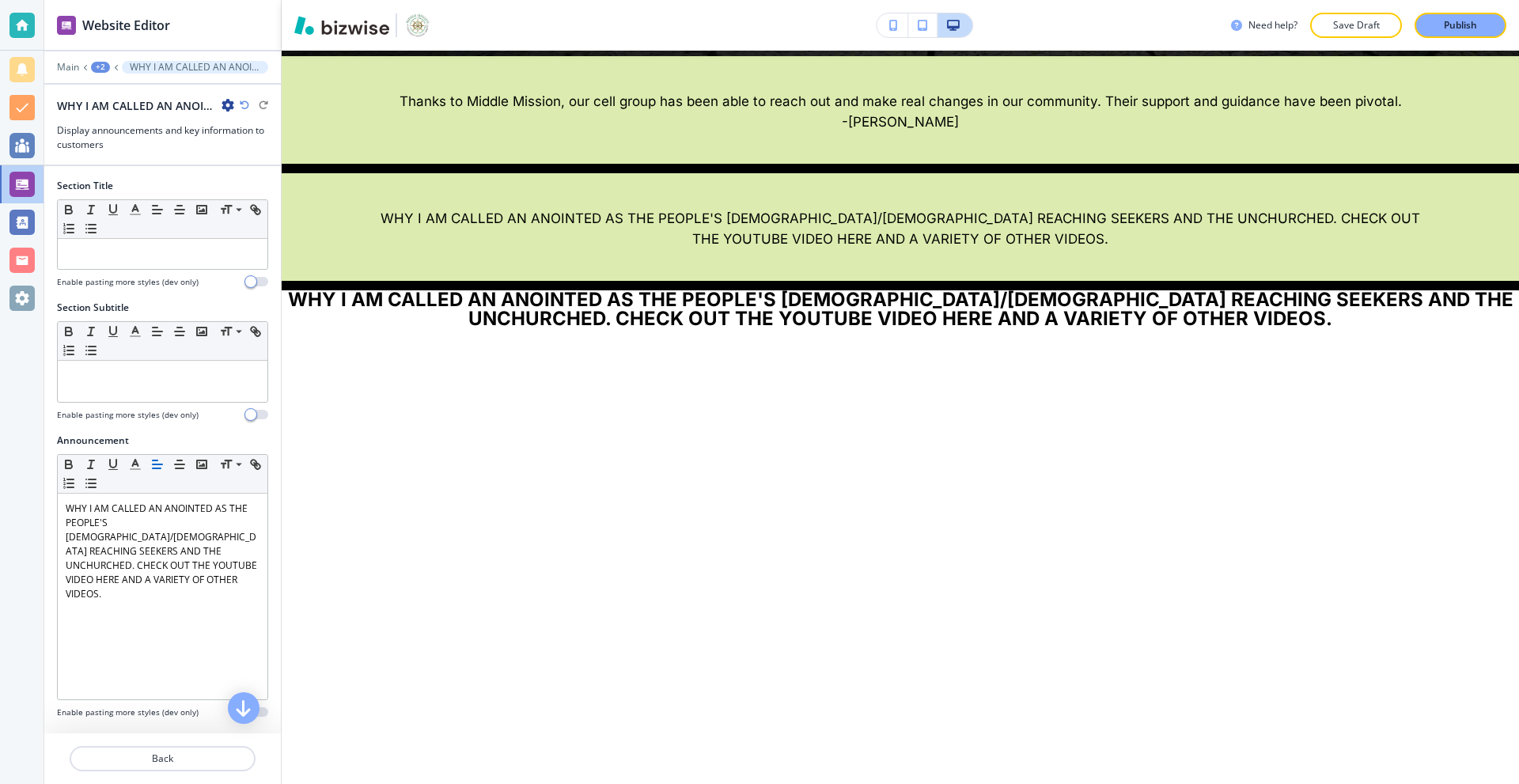
scroll to position [882, 0]
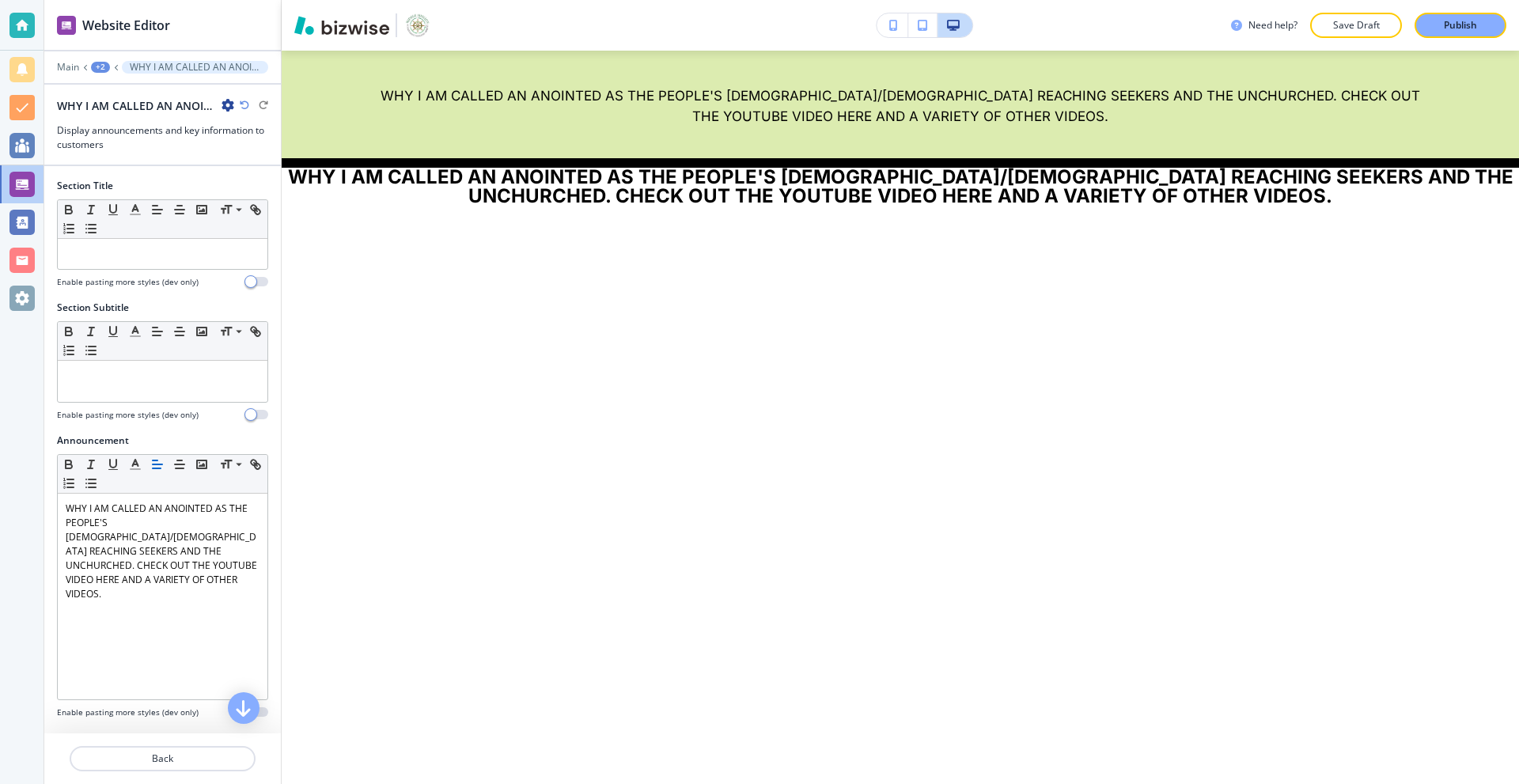
click at [227, 106] on icon "button" at bounding box center [228, 104] width 13 height 13
click at [256, 181] on p "Delete Section" at bounding box center [272, 188] width 81 height 14
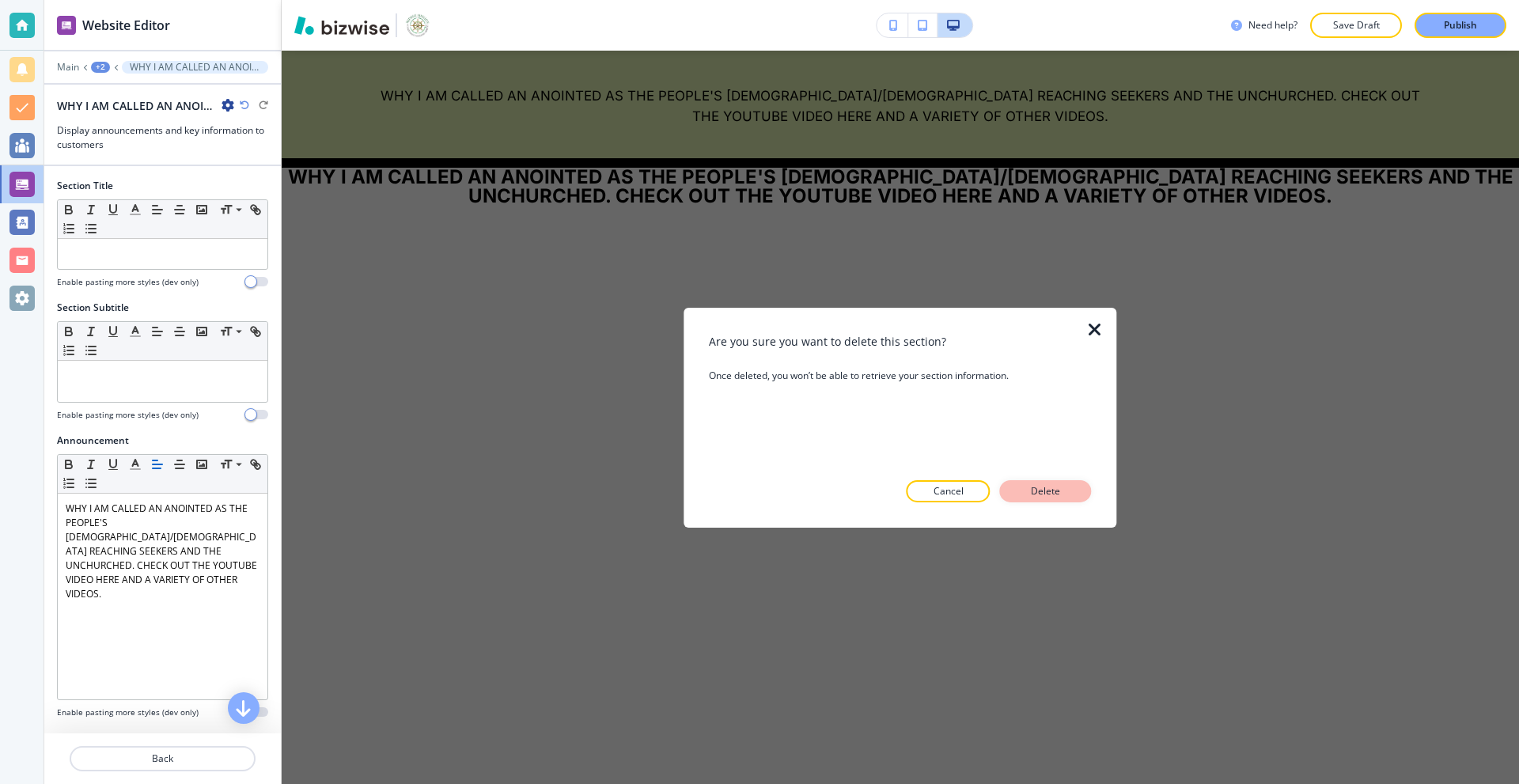
click at [1018, 488] on button "Delete" at bounding box center [1045, 490] width 92 height 22
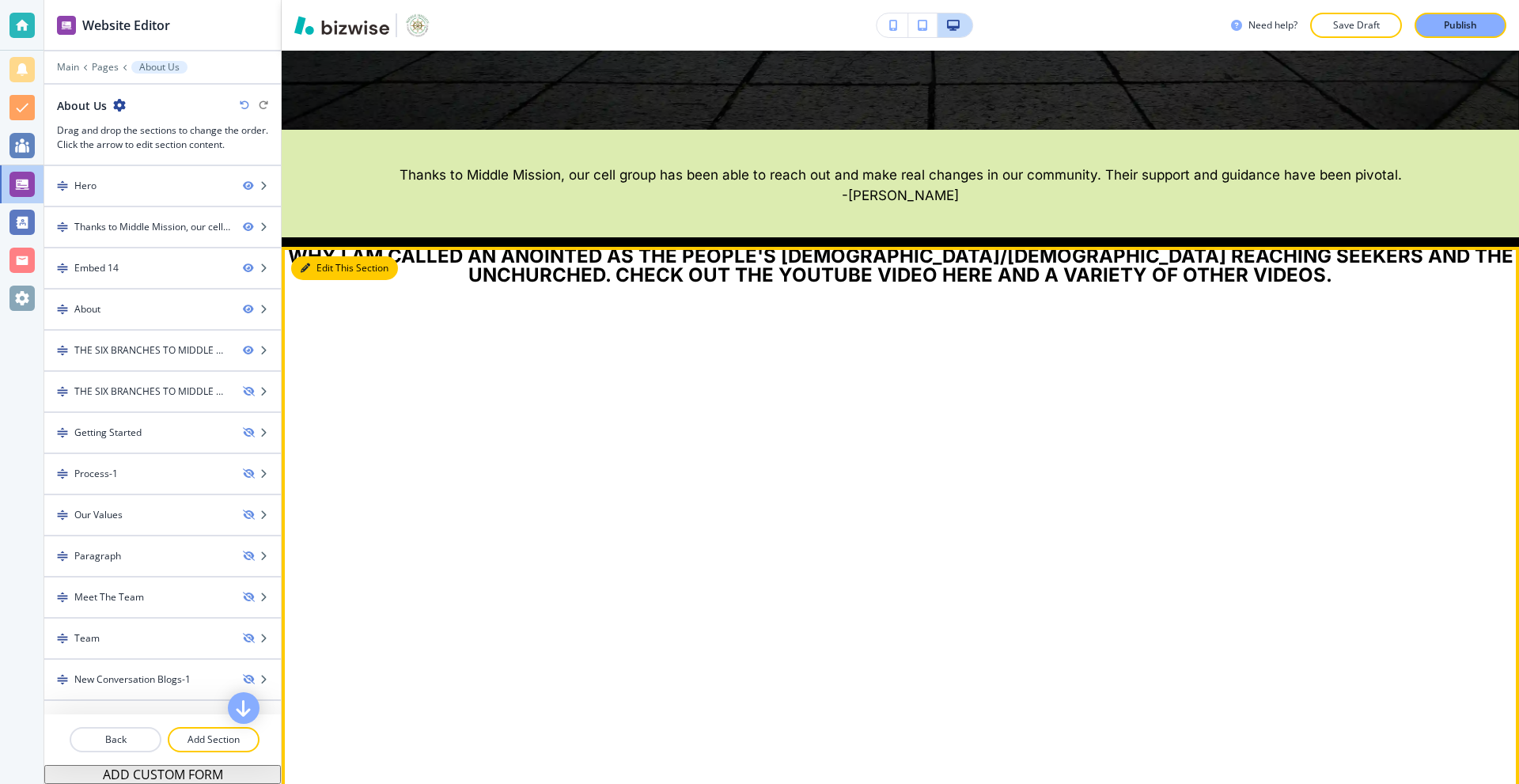
click at [309, 255] on h2 "WHY I AM CALLED AN ANOINTED AS THE PEOPLE'S PASTOR/EVANGELIST REACHING SEEKERS …" at bounding box center [900, 266] width 1237 height 38
click at [315, 267] on button "Edit This Section" at bounding box center [345, 268] width 106 height 24
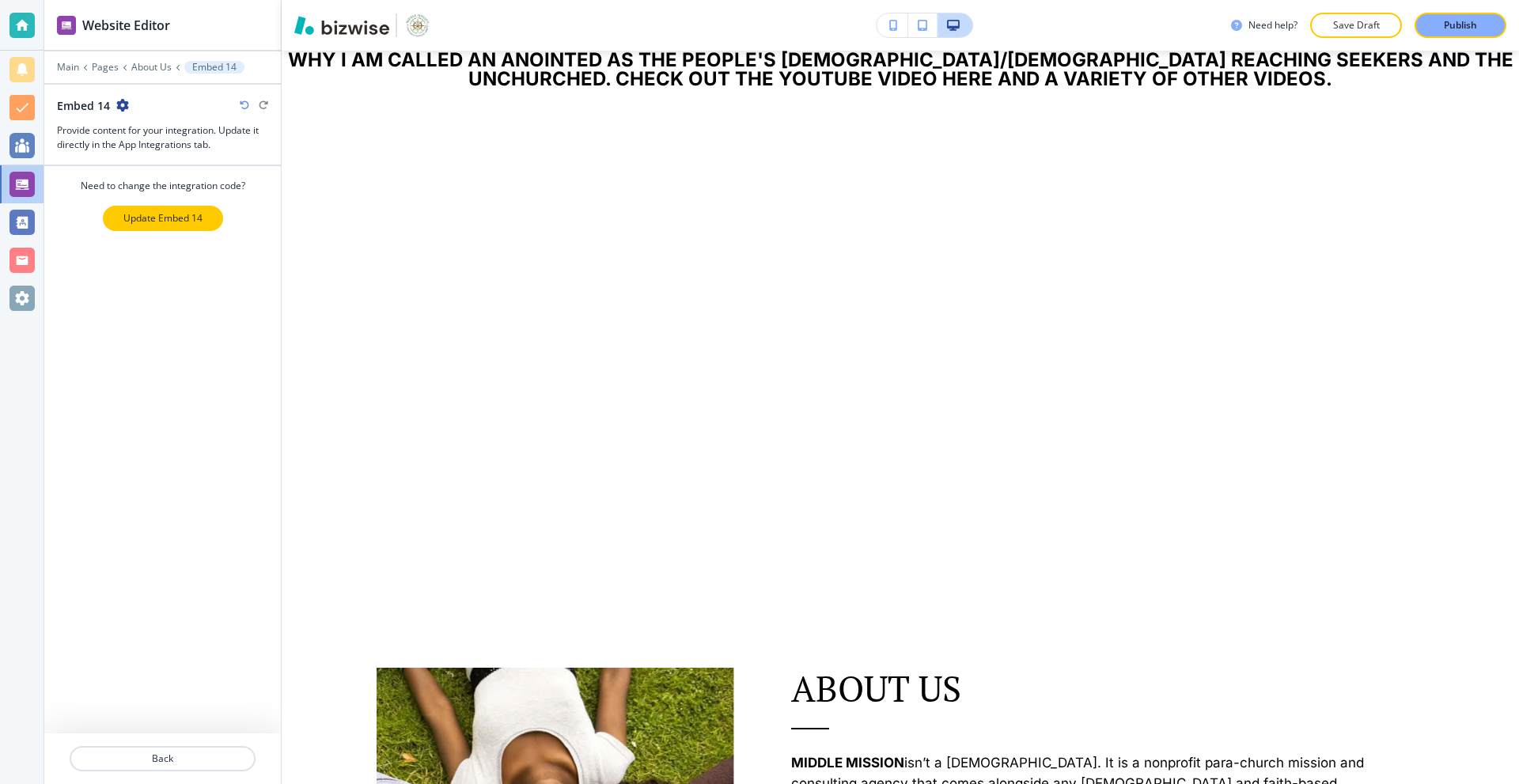
click at [171, 211] on p "Update Embed 14" at bounding box center [163, 218] width 79 height 14
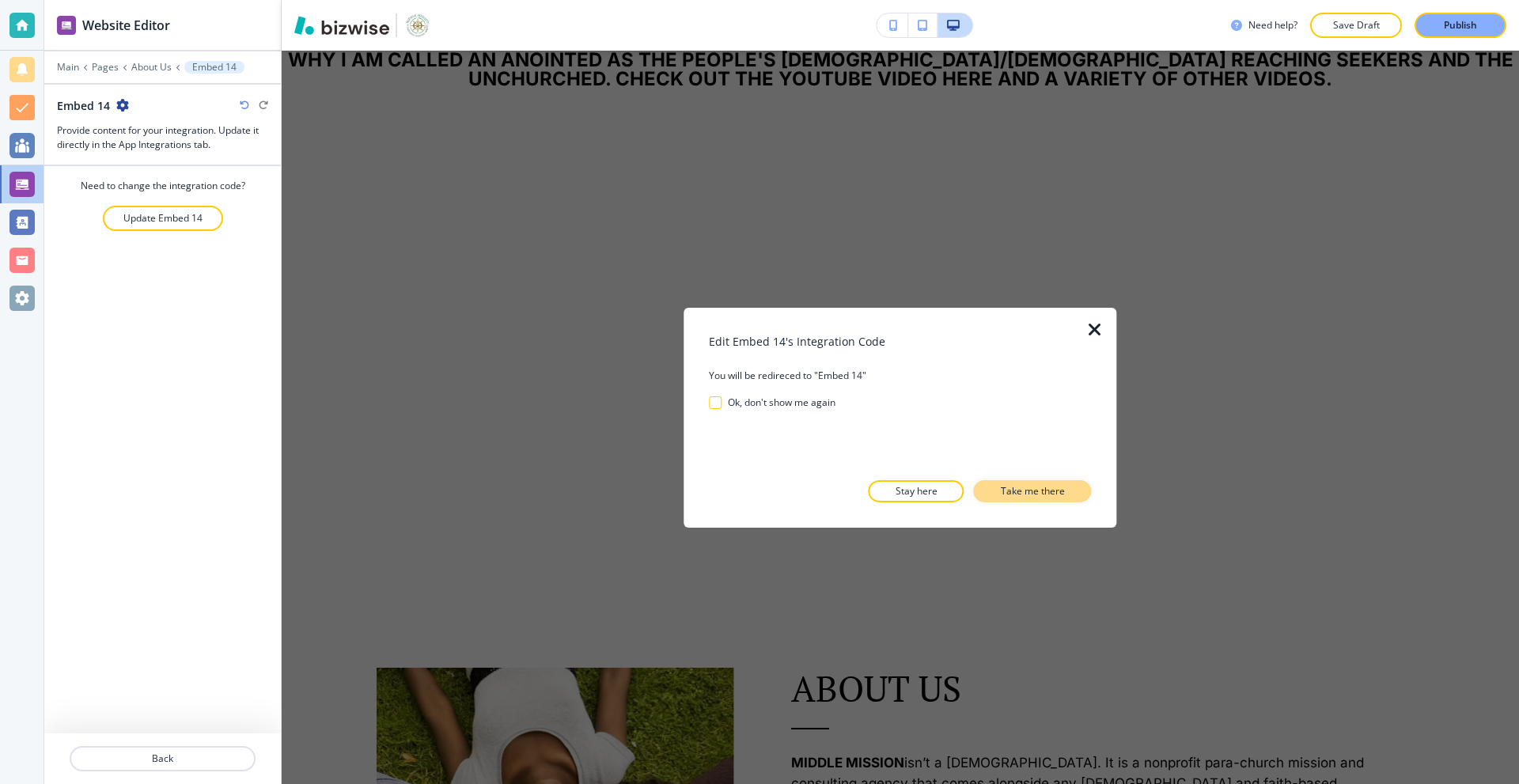
click at [1030, 492] on p "Take me there" at bounding box center [1032, 490] width 64 height 14
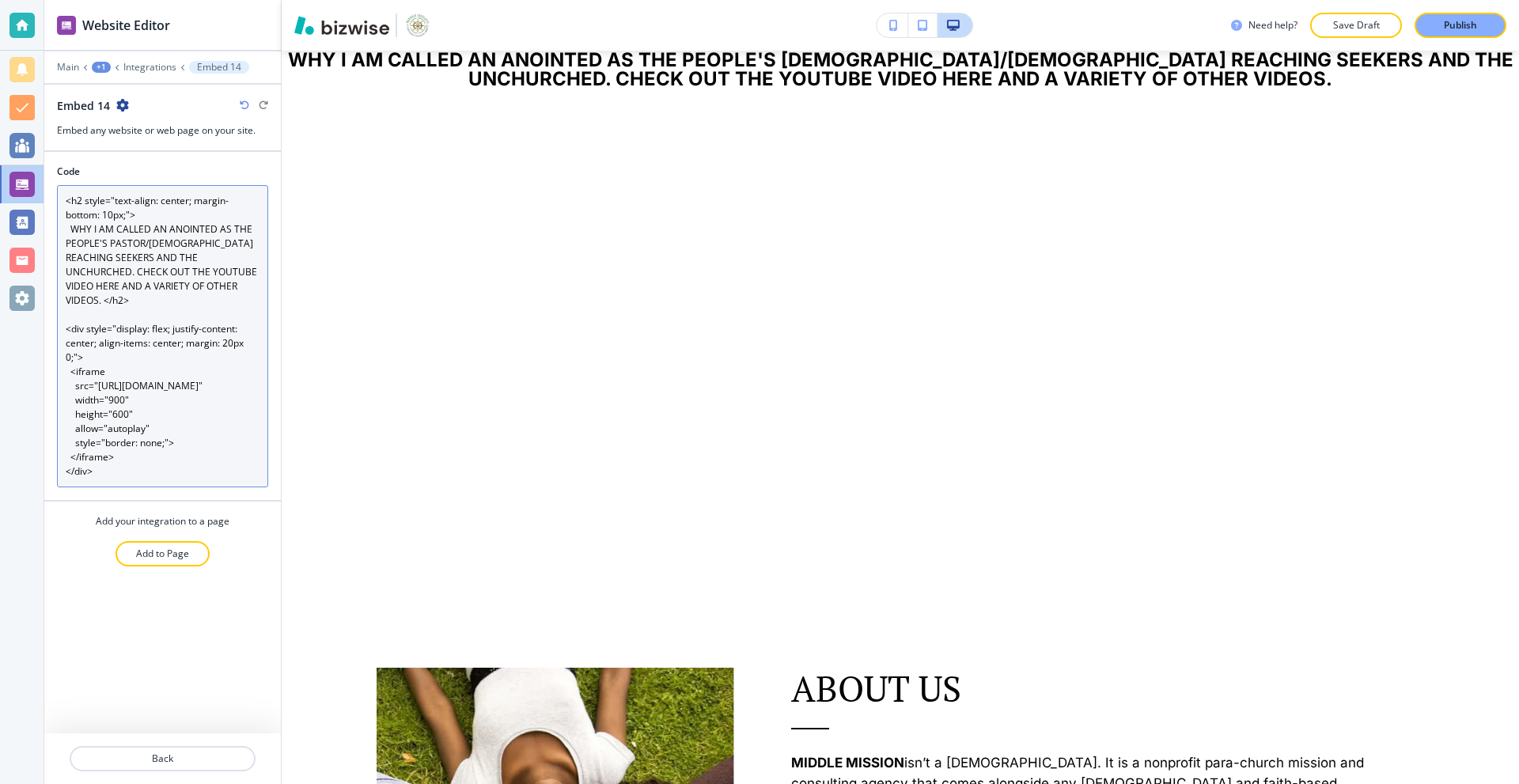
click at [173, 324] on textarea "<h2 style="text-align: center; margin-bottom: 10px;"> WHY I AM CALLED AN ANOINT…" at bounding box center [163, 336] width 211 height 302
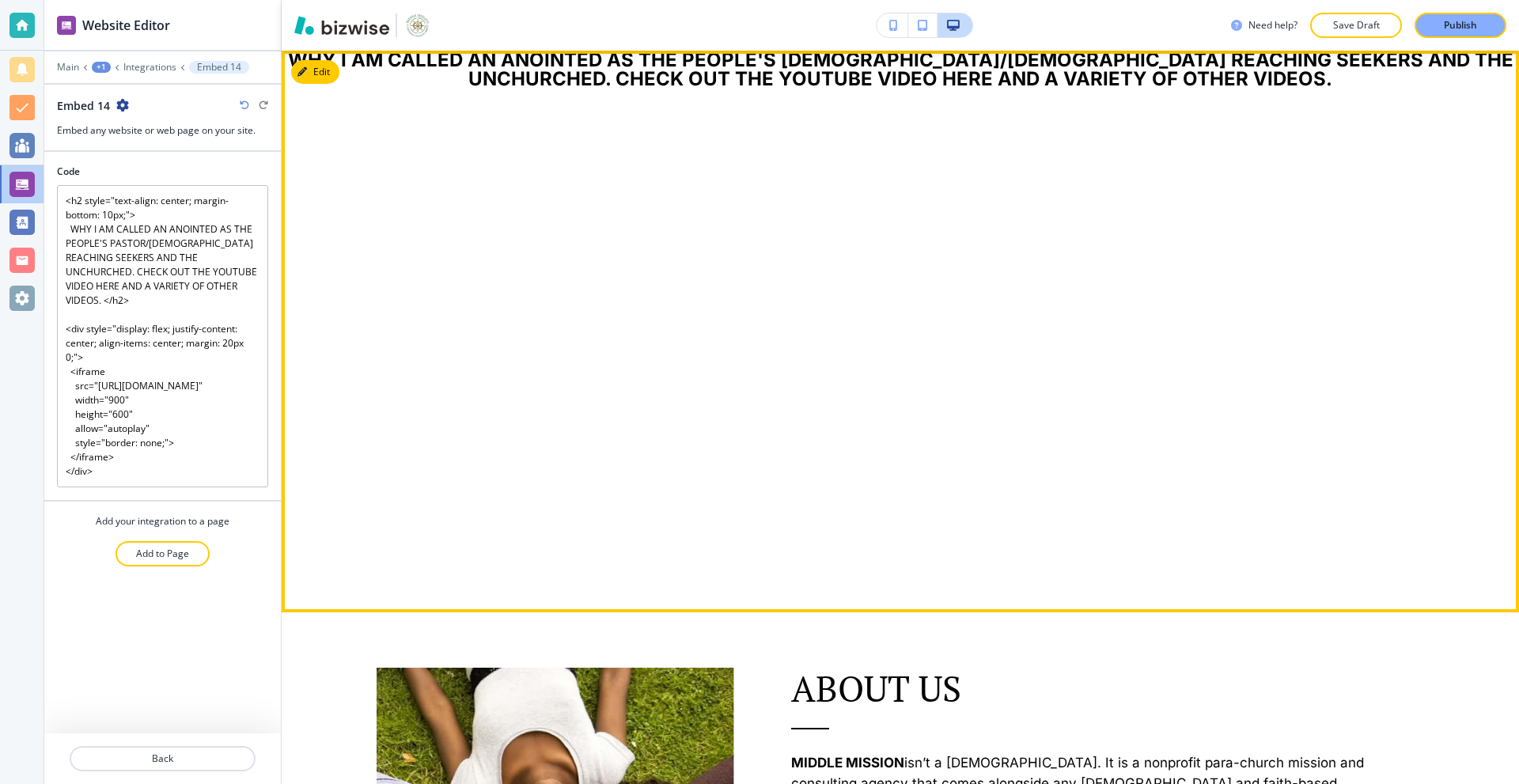
click at [424, 261] on div at bounding box center [900, 375] width 1237 height 475
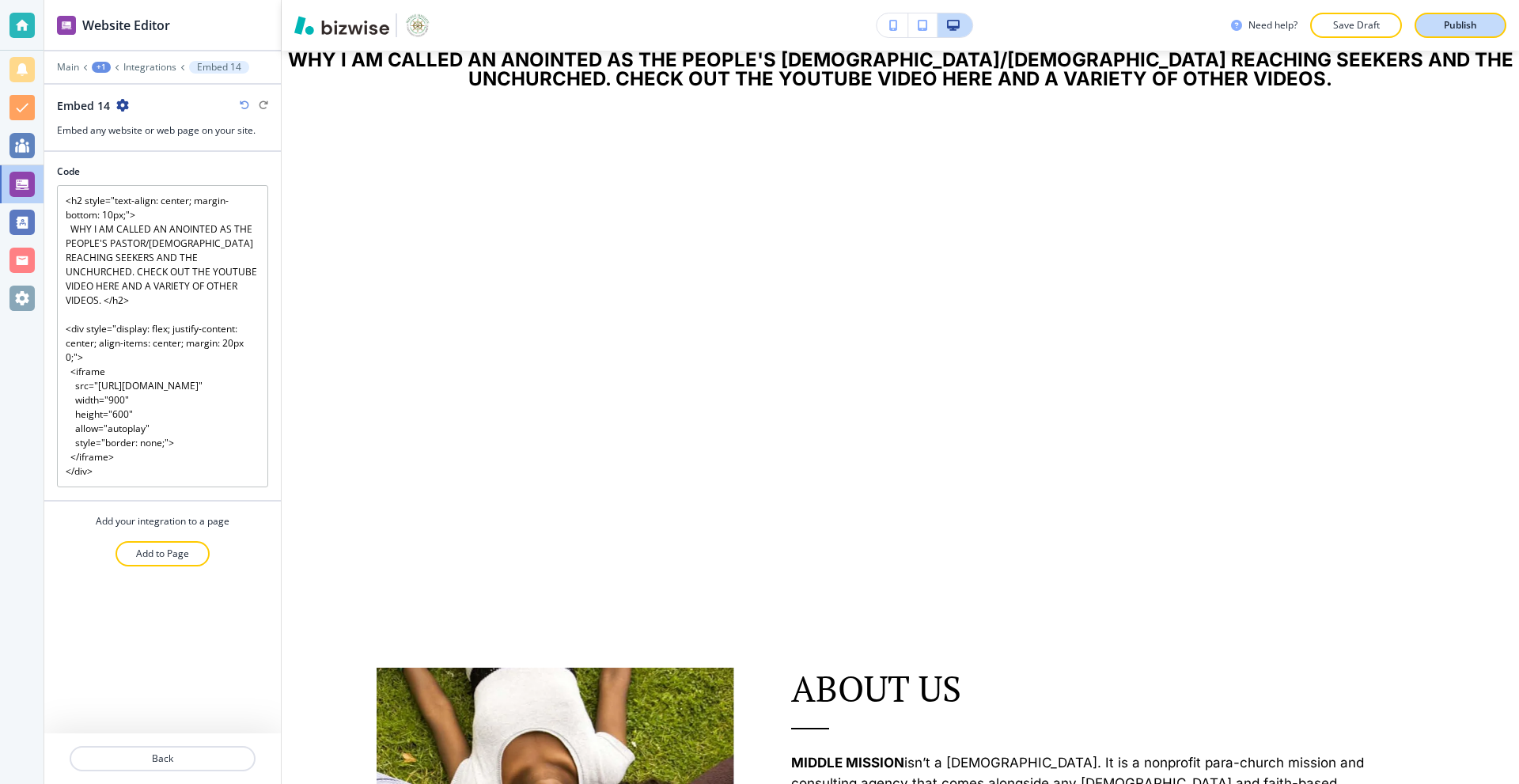
click at [1440, 32] on div "Publish" at bounding box center [1460, 25] width 50 height 14
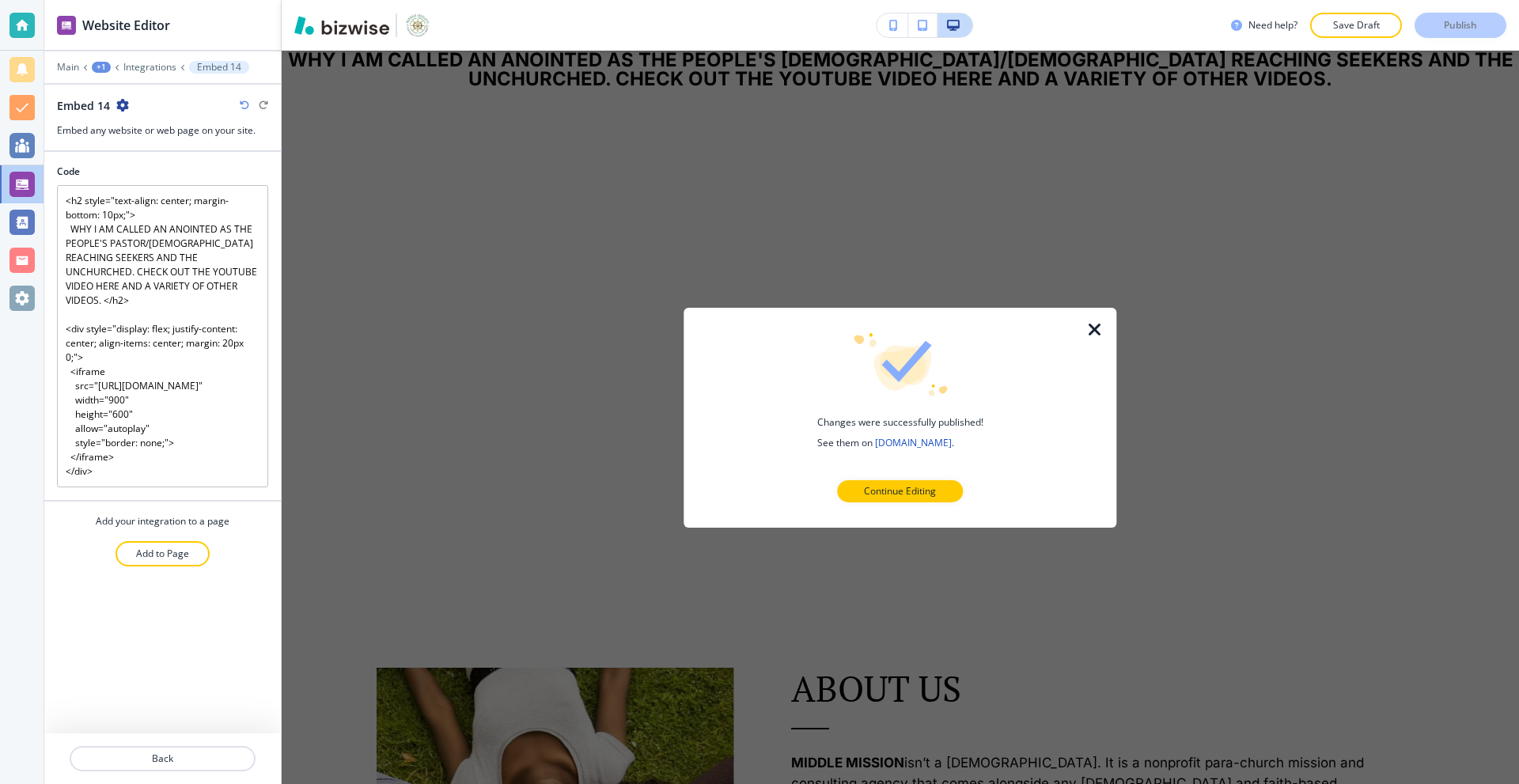
click at [1102, 331] on icon "button" at bounding box center [1094, 328] width 19 height 19
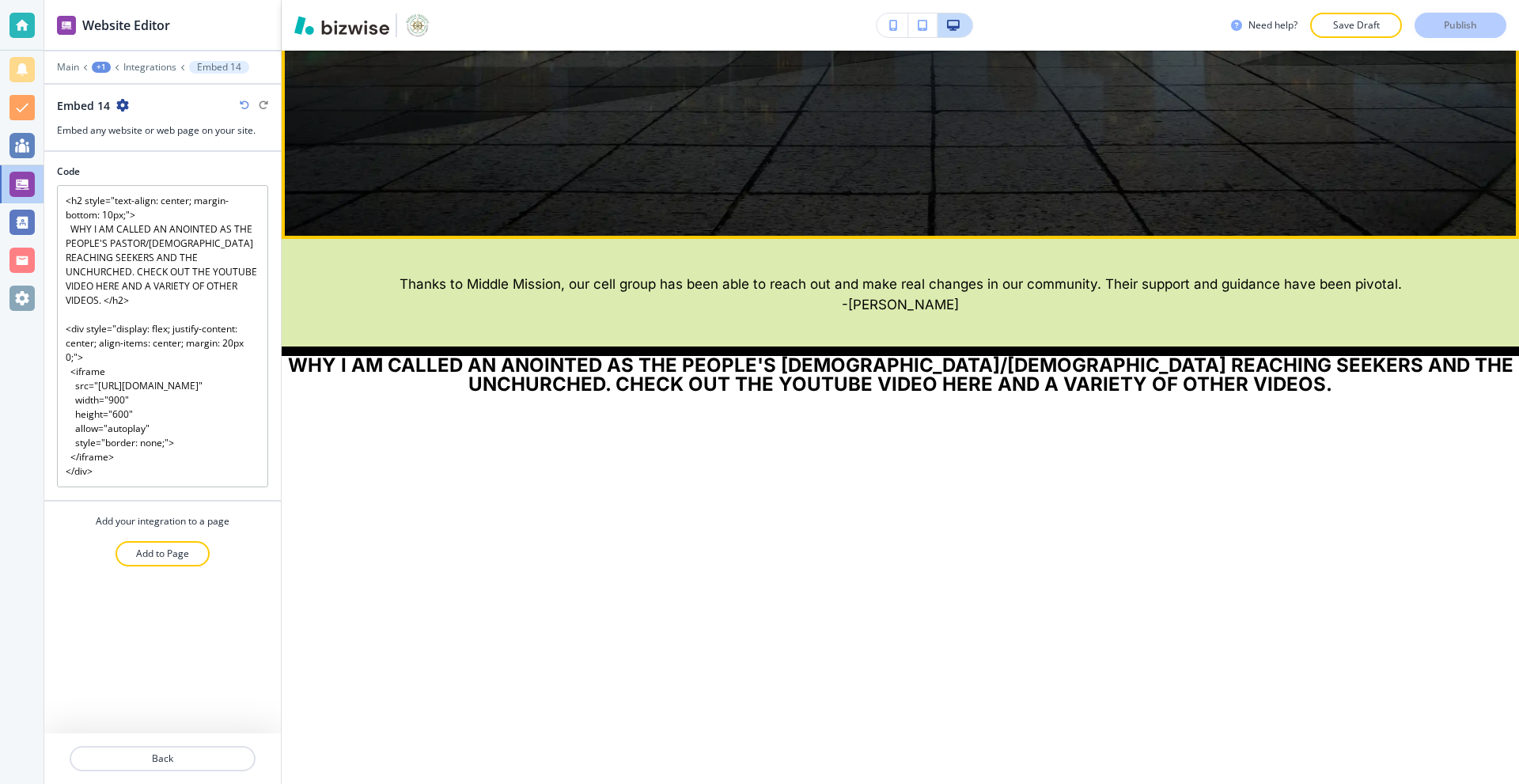
scroll to position [564, 0]
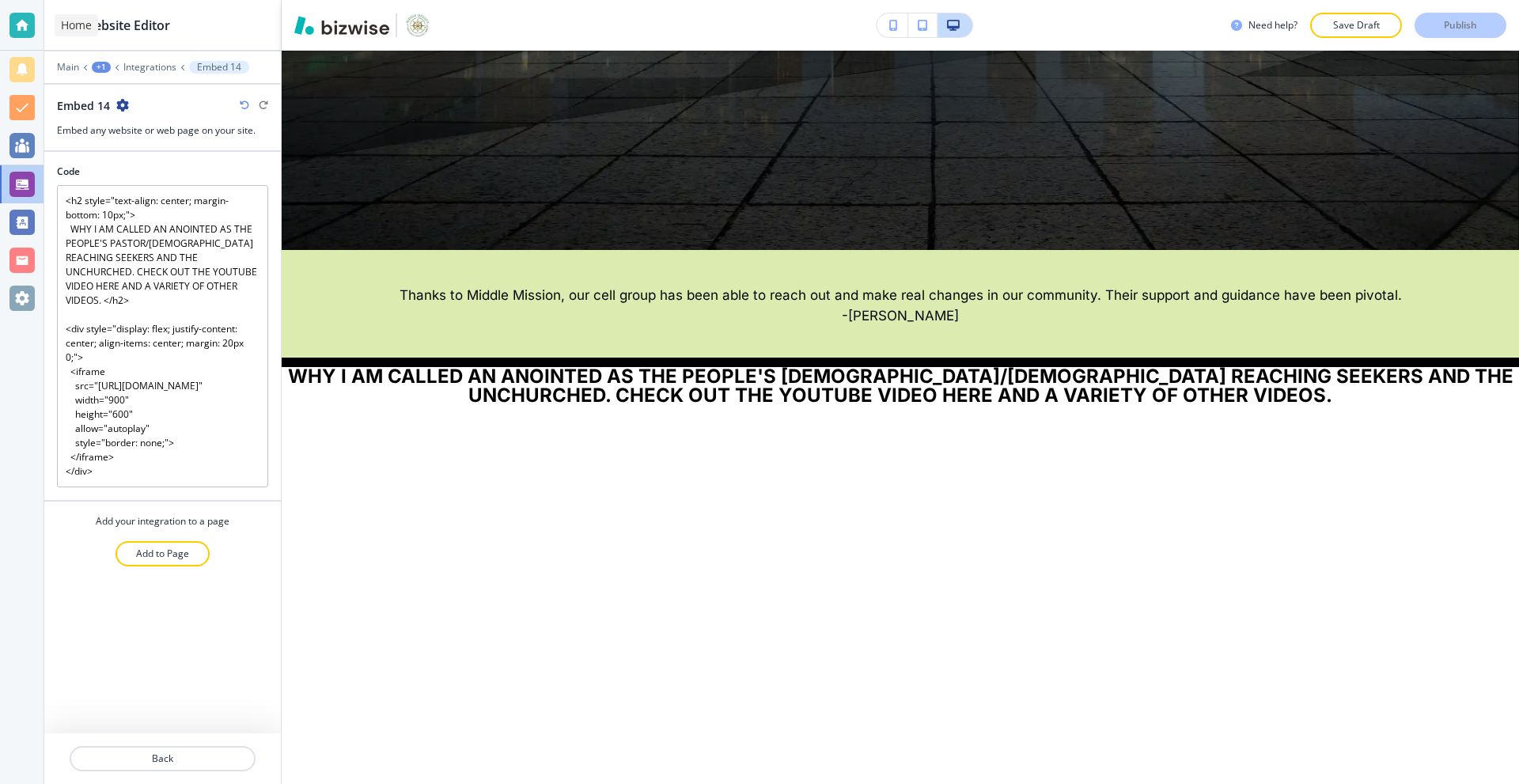
click at [18, 24] on div at bounding box center [23, 26] width 26 height 26
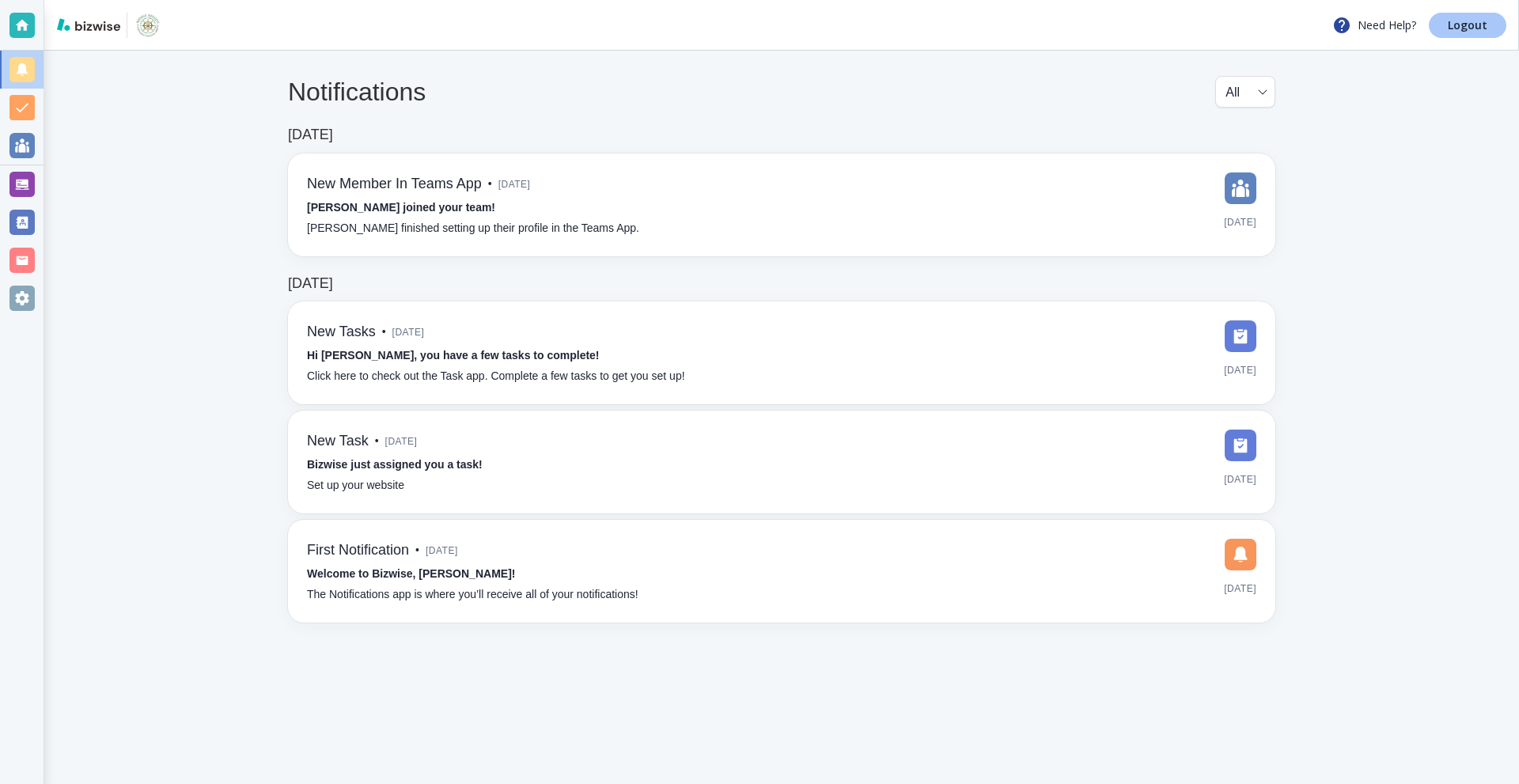
click at [1448, 22] on link "Logout" at bounding box center [1467, 26] width 78 height 26
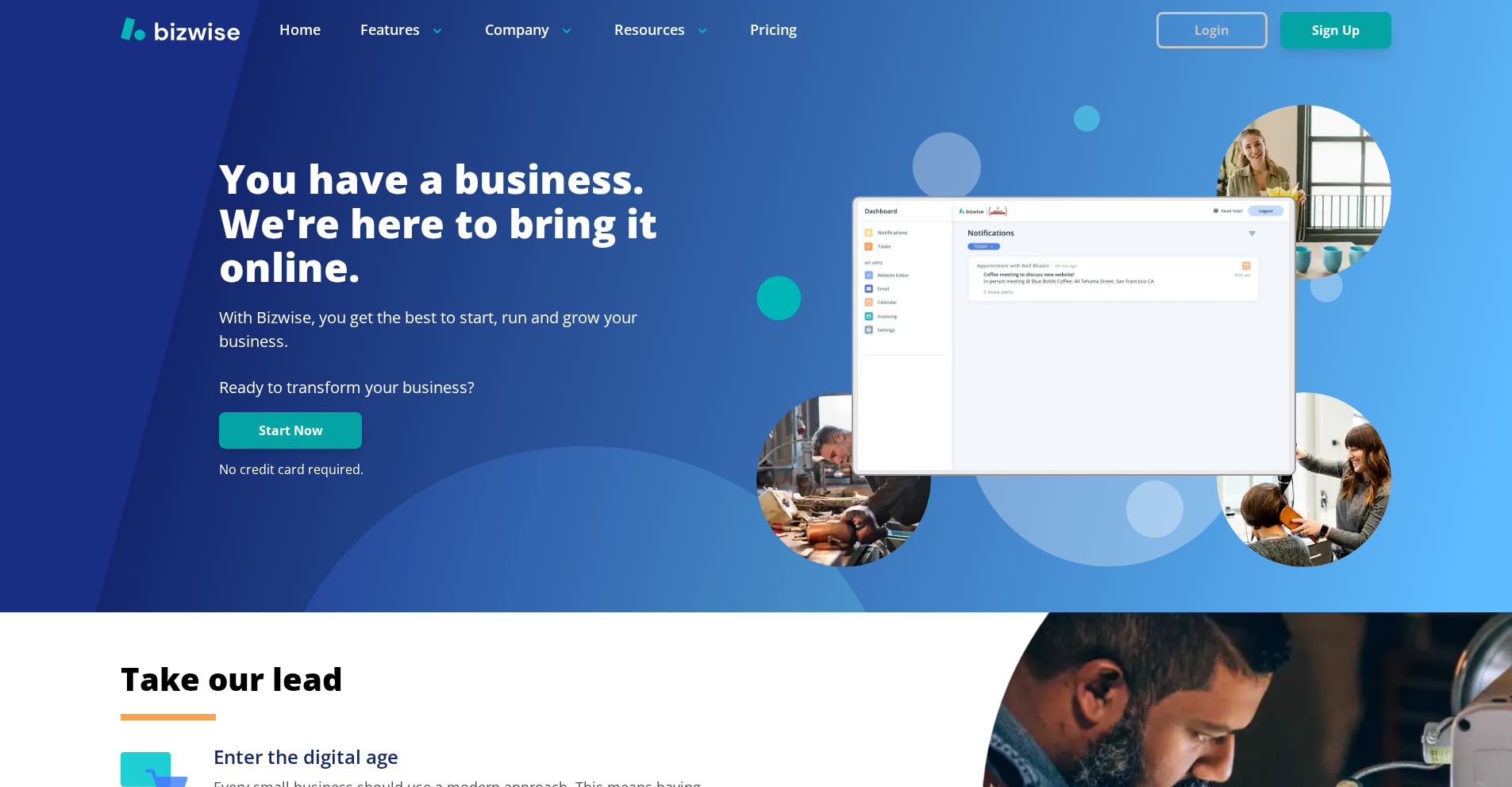
click at [1215, 46] on button "Login" at bounding box center [1212, 30] width 111 height 37
